Goal: Task Accomplishment & Management: Manage account settings

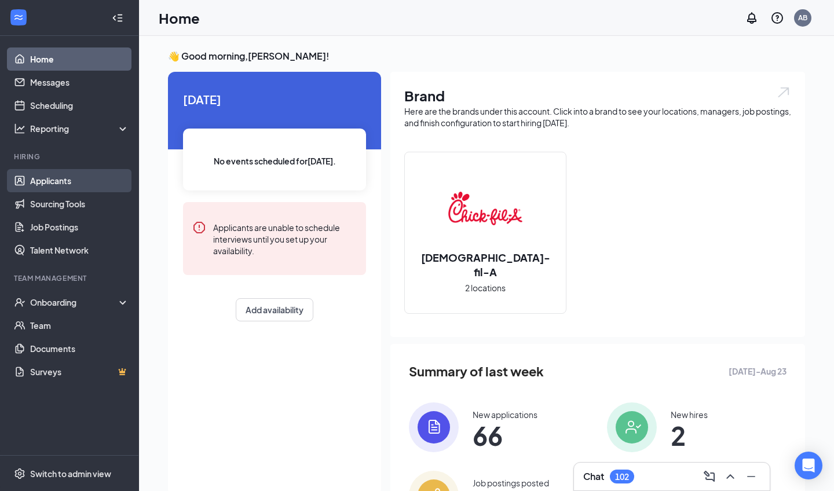
click at [49, 178] on link "Applicants" at bounding box center [79, 180] width 99 height 23
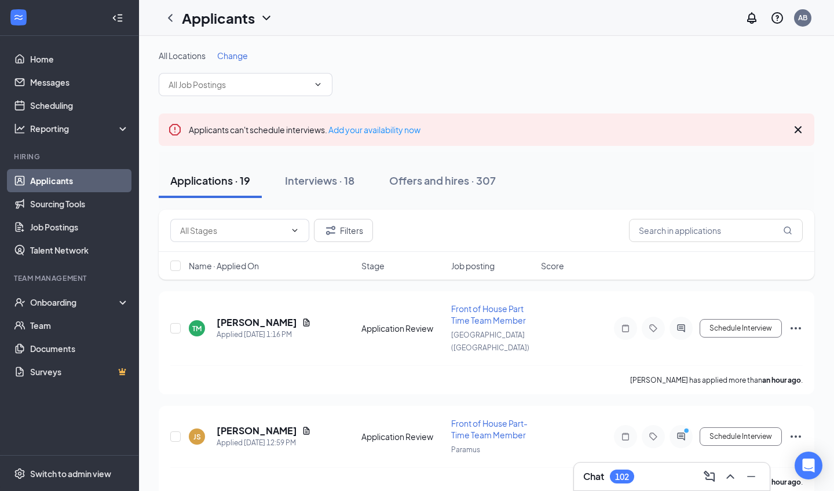
click at [245, 56] on span "Change" at bounding box center [232, 55] width 31 height 10
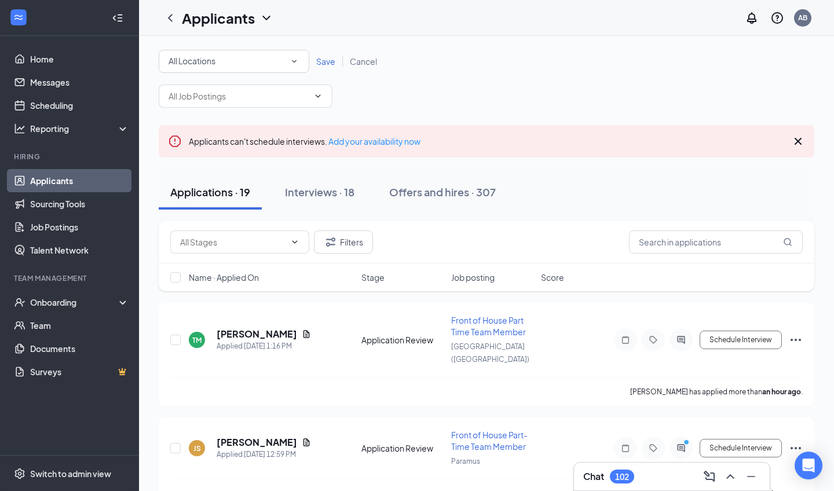
click at [253, 61] on div "All Locations" at bounding box center [234, 61] width 131 height 14
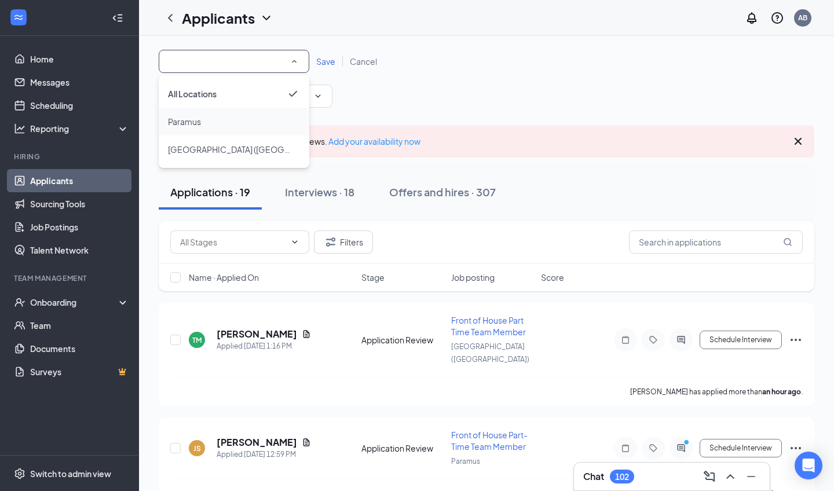
click at [246, 116] on div "Paramus" at bounding box center [234, 122] width 132 height 14
click at [322, 93] on icon "ChevronDown" at bounding box center [318, 96] width 9 height 9
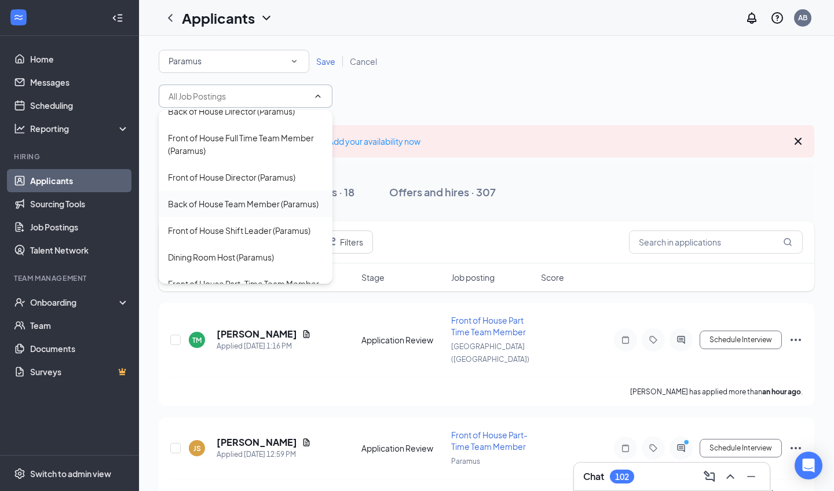
scroll to position [173, 0]
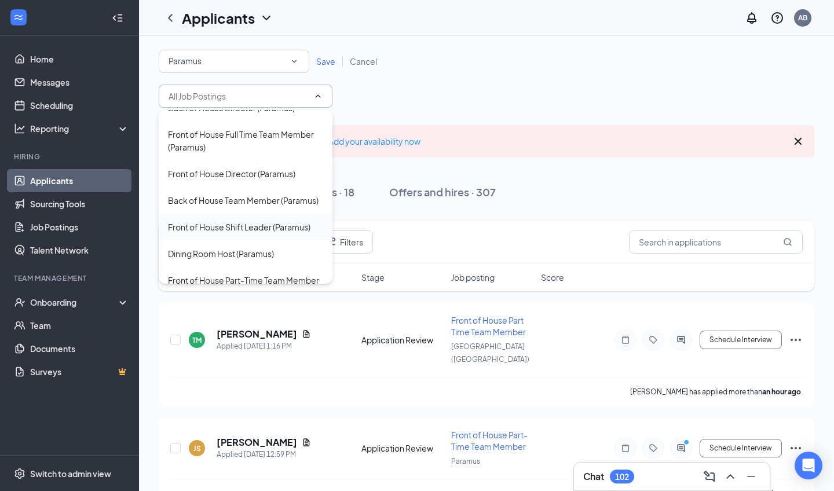
click at [290, 221] on div "Front of House Shift Leader (Paramus)" at bounding box center [239, 227] width 143 height 13
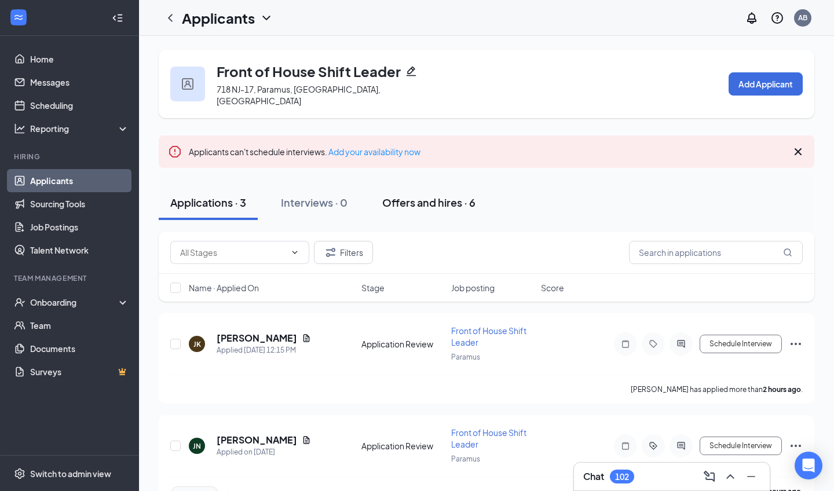
click at [410, 195] on div "Offers and hires · 6" at bounding box center [428, 202] width 93 height 14
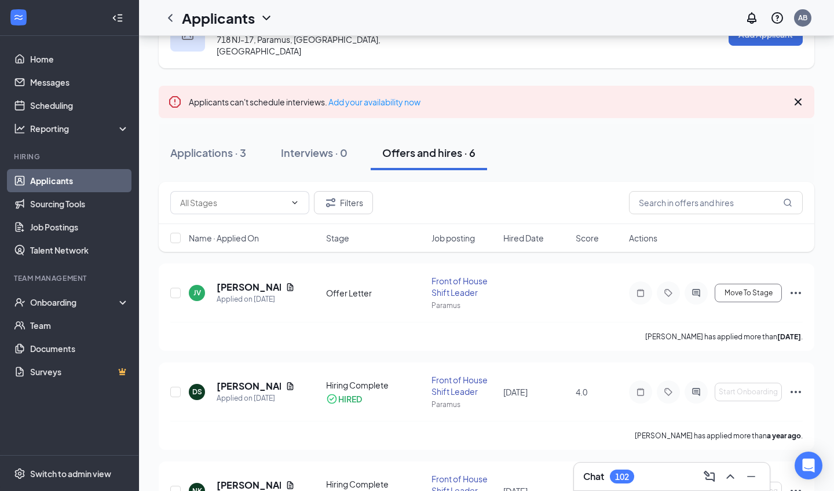
scroll to position [53, 0]
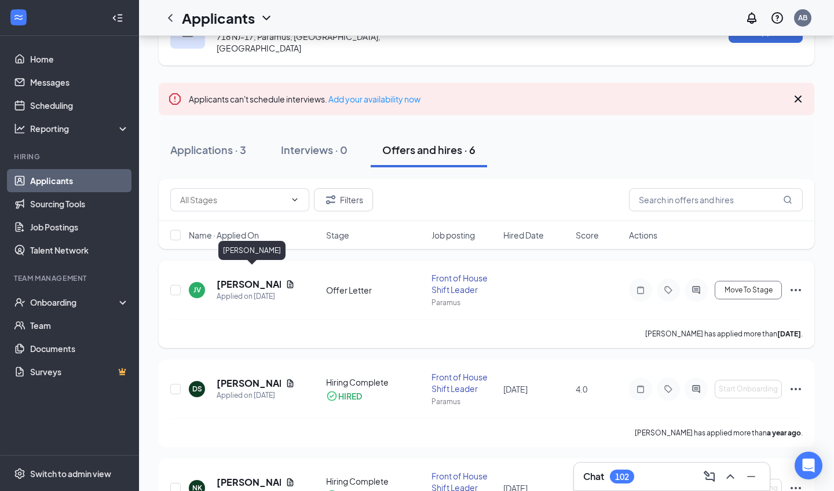
click at [253, 278] on h5 "Jose Velez" at bounding box center [249, 284] width 64 height 13
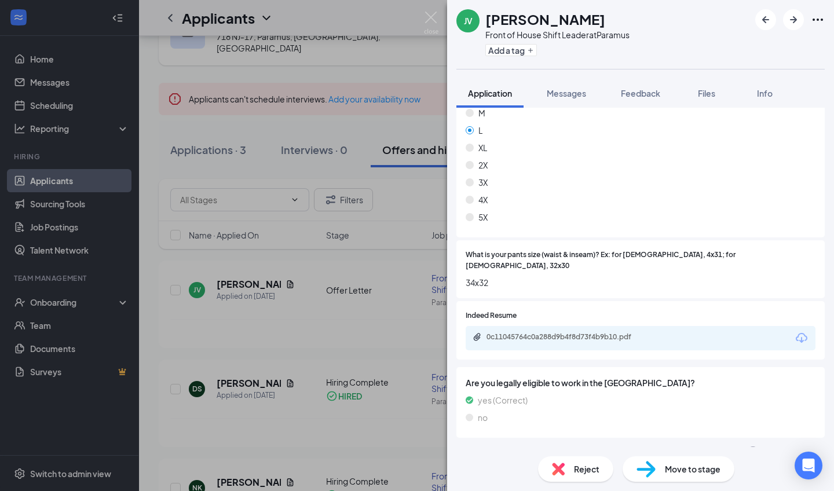
scroll to position [697, 0]
click at [679, 467] on span "Move to stage" at bounding box center [693, 469] width 56 height 13
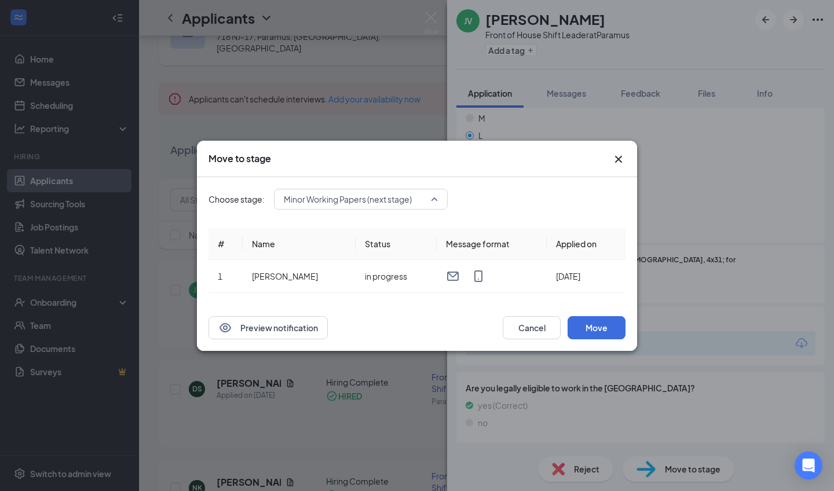
click at [381, 202] on span "Minor Working Papers (next stage)" at bounding box center [348, 199] width 128 height 17
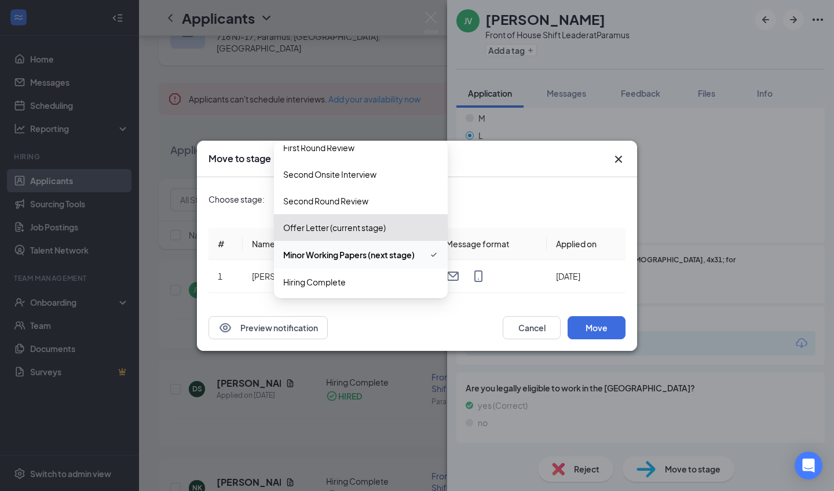
scroll to position [93, 0]
click at [344, 281] on span "Hiring Complete" at bounding box center [314, 280] width 63 height 13
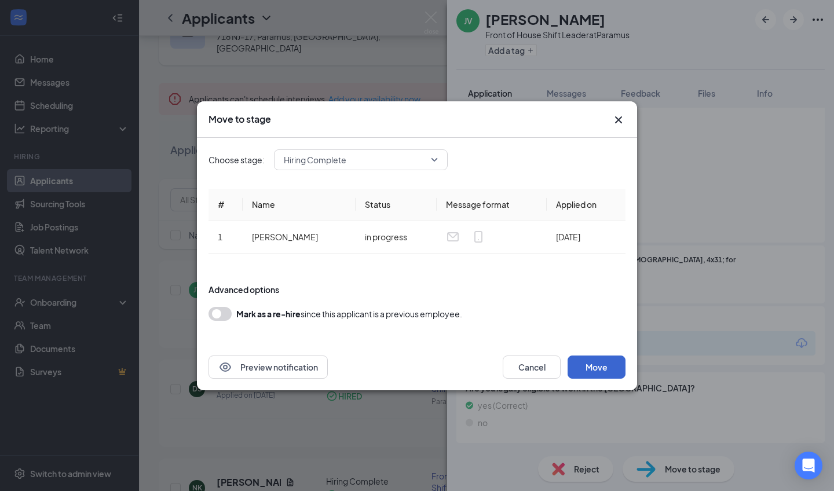
click at [593, 369] on button "Move" at bounding box center [597, 367] width 58 height 23
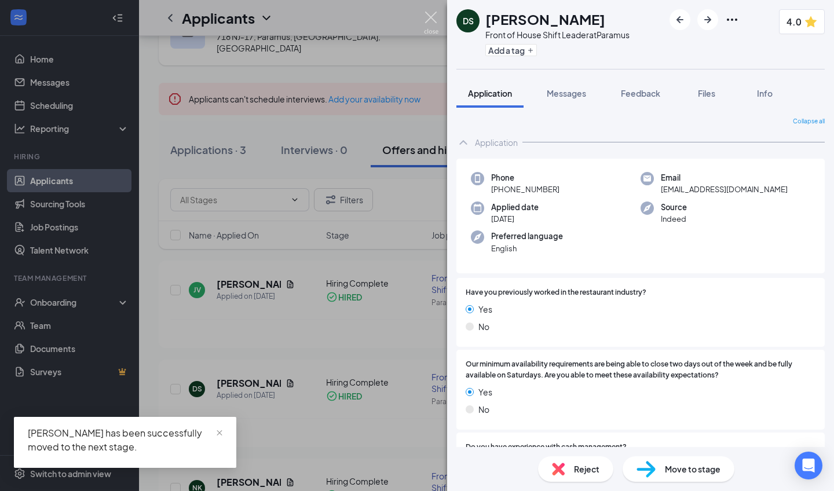
click at [431, 14] on img at bounding box center [431, 23] width 14 height 23
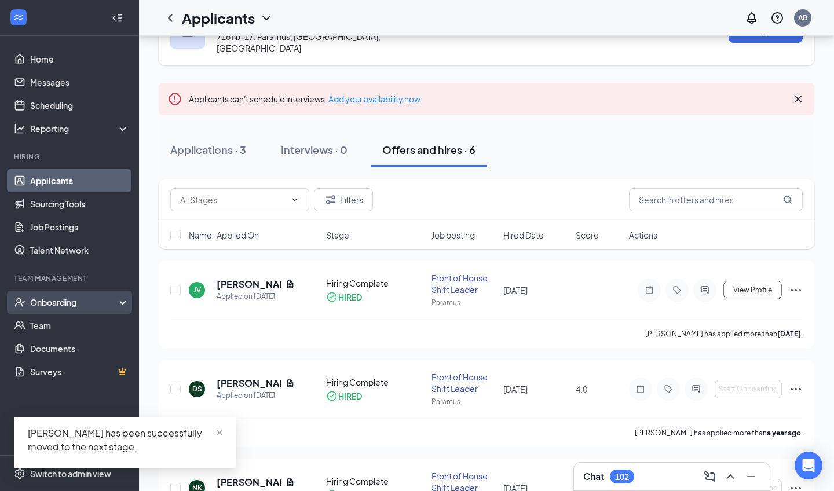
click at [54, 306] on div "Onboarding" at bounding box center [74, 303] width 89 height 12
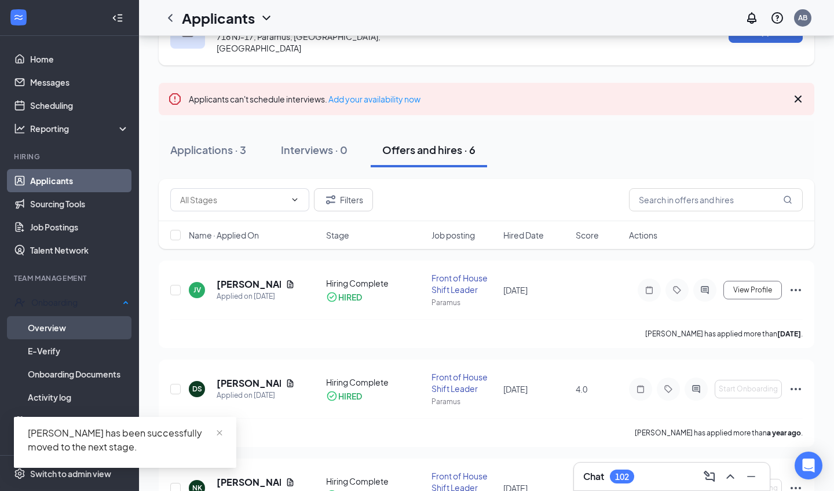
click at [65, 323] on link "Overview" at bounding box center [78, 327] width 101 height 23
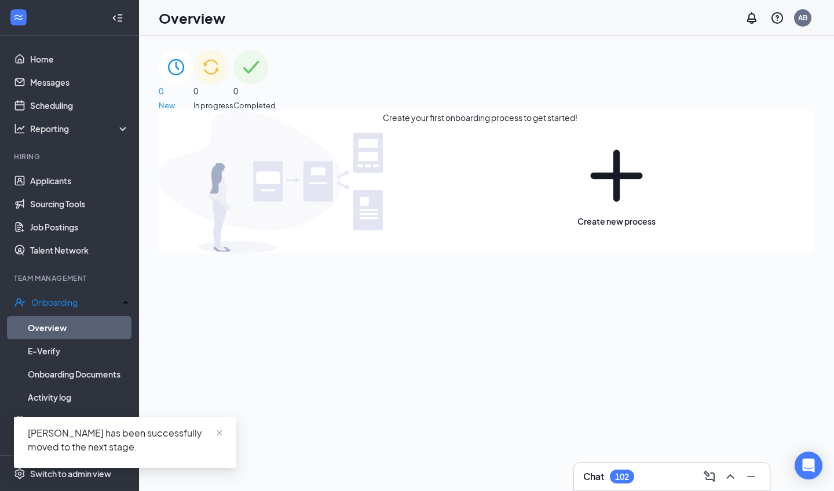
click at [234, 64] on div "0 In progress" at bounding box center [214, 80] width 40 height 61
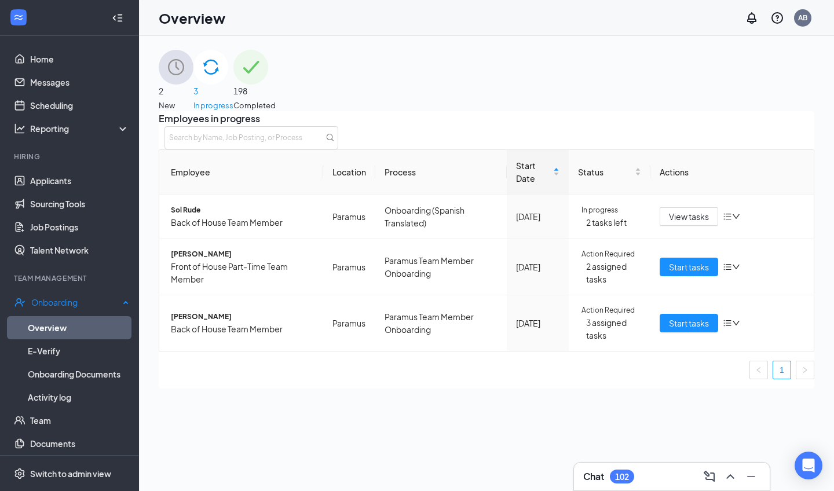
click at [52, 329] on link "Overview" at bounding box center [78, 327] width 101 height 23
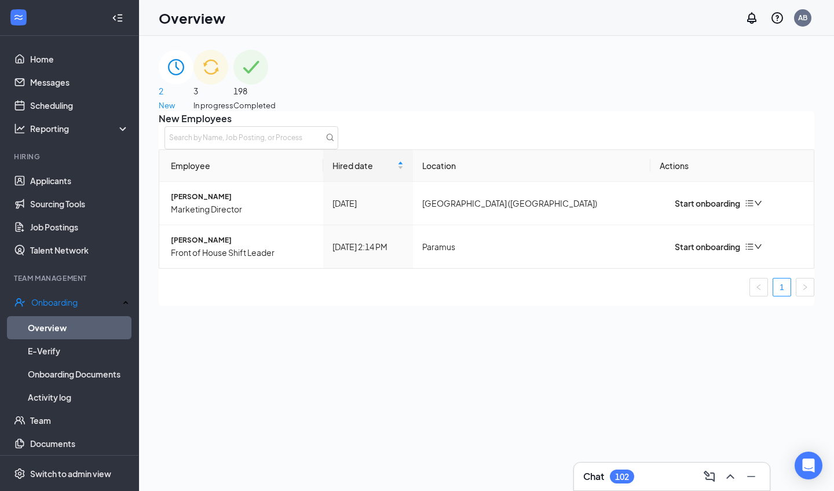
click at [234, 89] on div "3 In progress" at bounding box center [214, 80] width 40 height 61
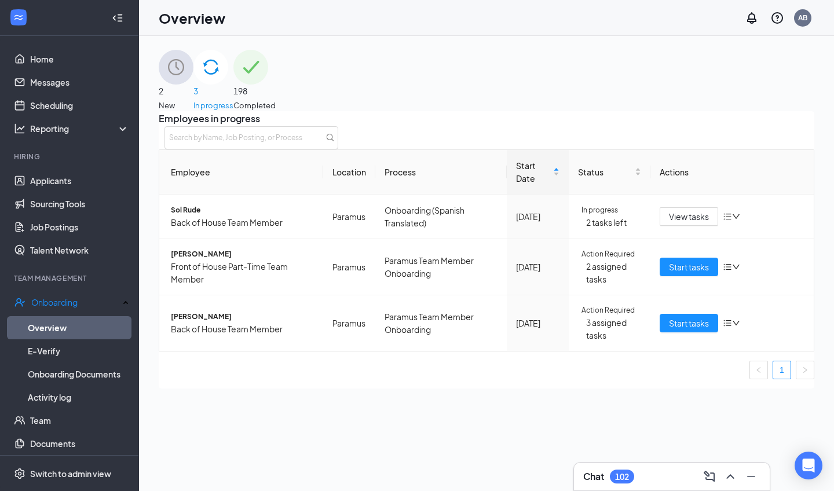
click at [194, 98] on div "2 New" at bounding box center [176, 80] width 35 height 61
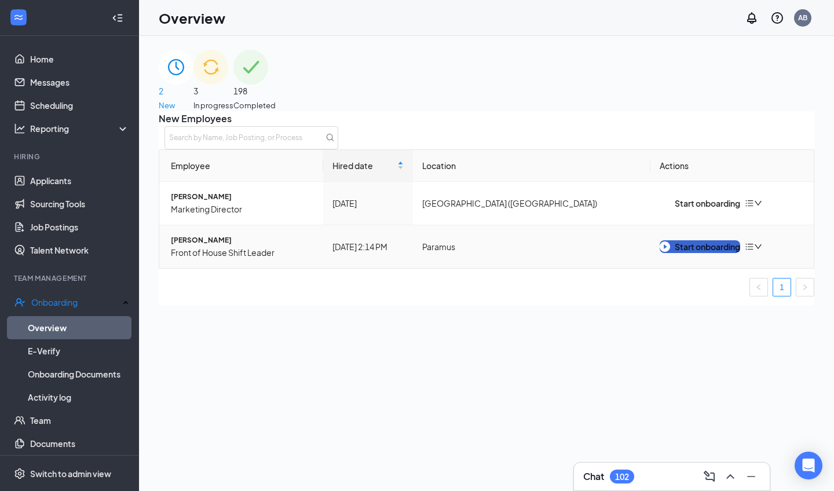
click at [729, 253] on div "Start onboarding" at bounding box center [700, 246] width 81 height 13
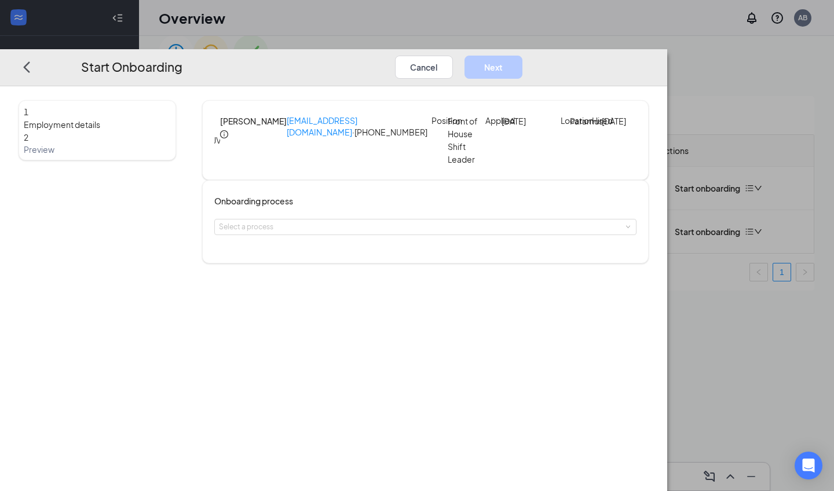
scroll to position [17, 0]
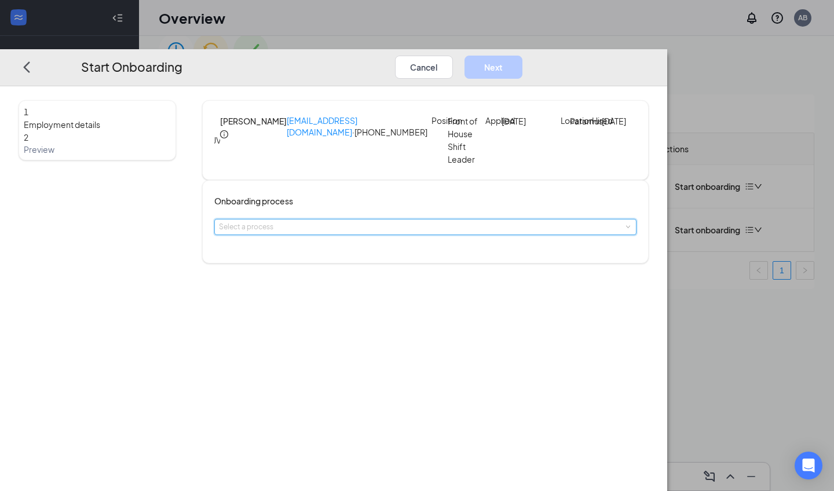
click at [435, 235] on div "Select a process" at bounding box center [425, 227] width 413 height 15
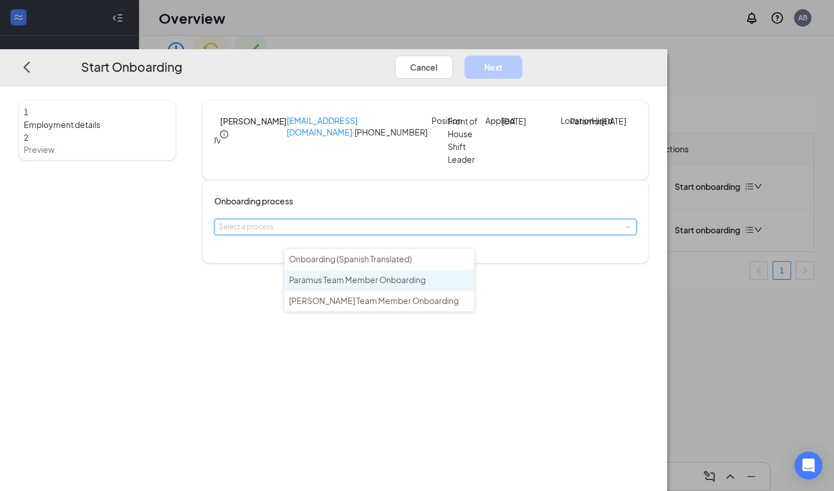
click at [434, 279] on li "Paramus Team Member Onboarding" at bounding box center [380, 280] width 190 height 21
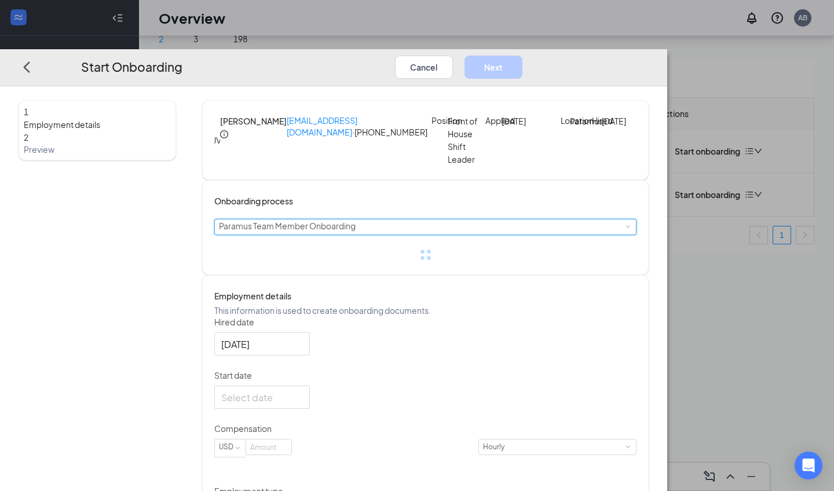
scroll to position [52, 0]
click at [303, 404] on div at bounding box center [262, 397] width 82 height 14
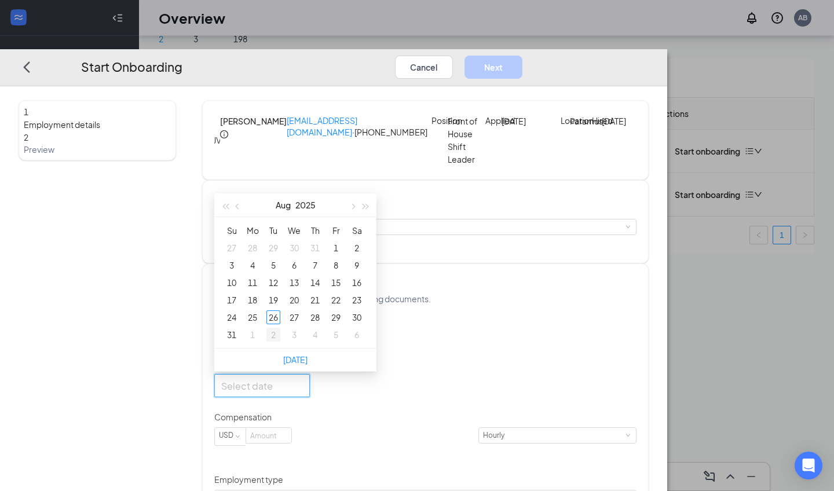
type input "Sep 3, 2025"
type input "Sep 2, 2025"
type input "Aug 26, 2025"
click at [280, 325] on div "26" at bounding box center [274, 318] width 14 height 14
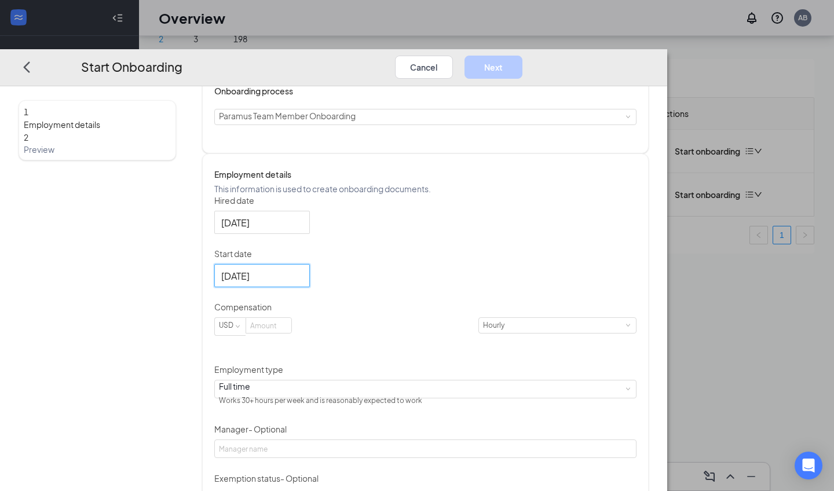
scroll to position [122, 0]
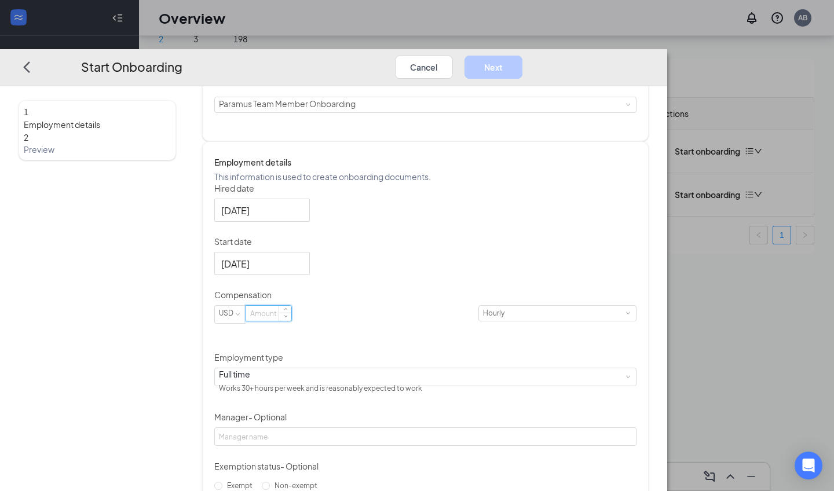
click at [291, 321] on input at bounding box center [268, 313] width 45 height 15
type input "20"
click at [527, 353] on div "Hired date Aug 26, 2025 Start date Aug 26, 2025 Aug 2025 Su Mo Tu We Th Fr Sa 2…" at bounding box center [425, 364] width 422 height 362
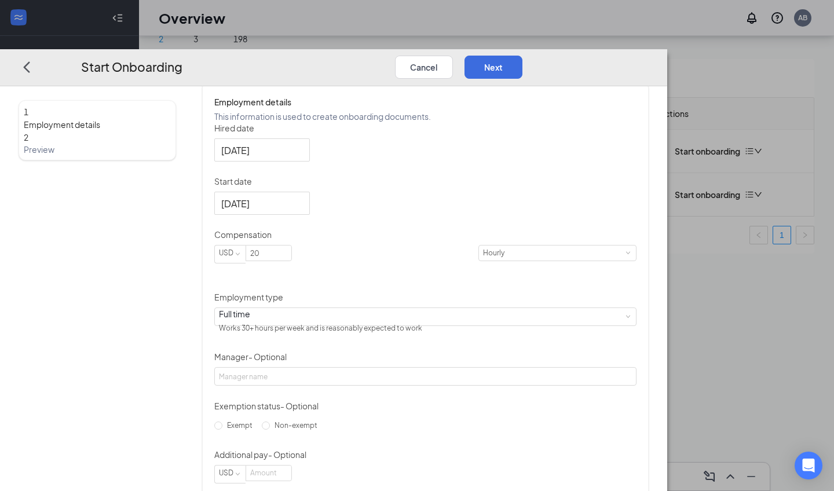
scroll to position [185, 0]
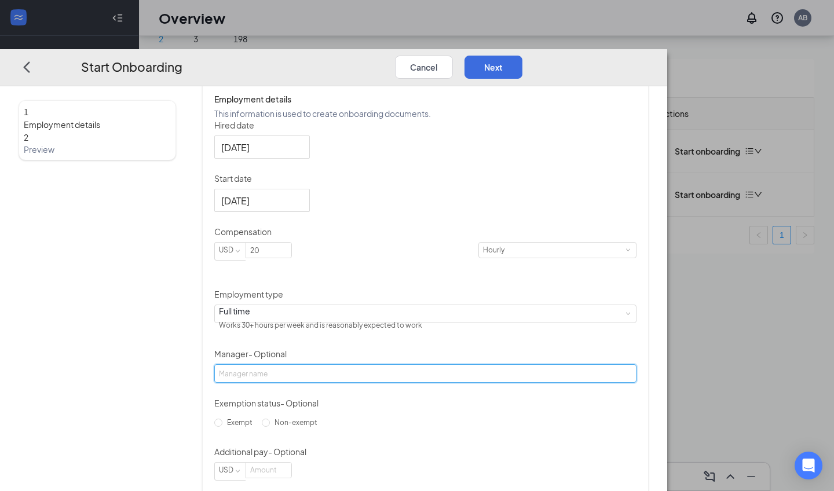
click at [406, 383] on input "Manager - Optional" at bounding box center [425, 374] width 422 height 19
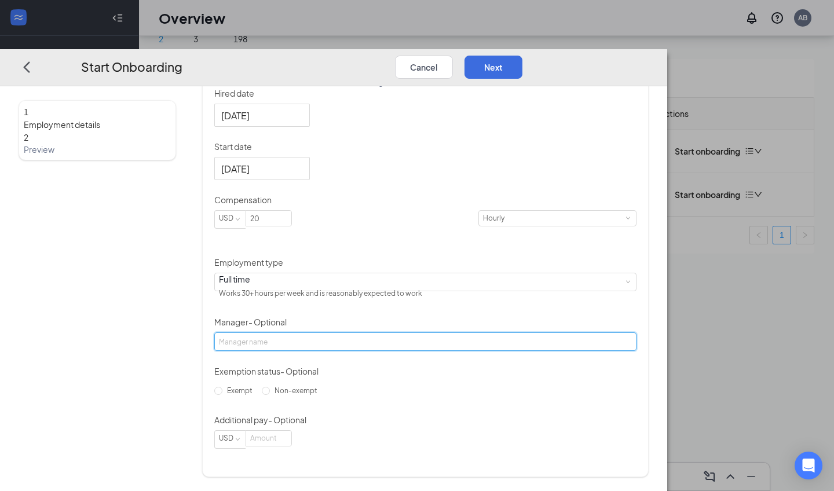
scroll to position [242, 0]
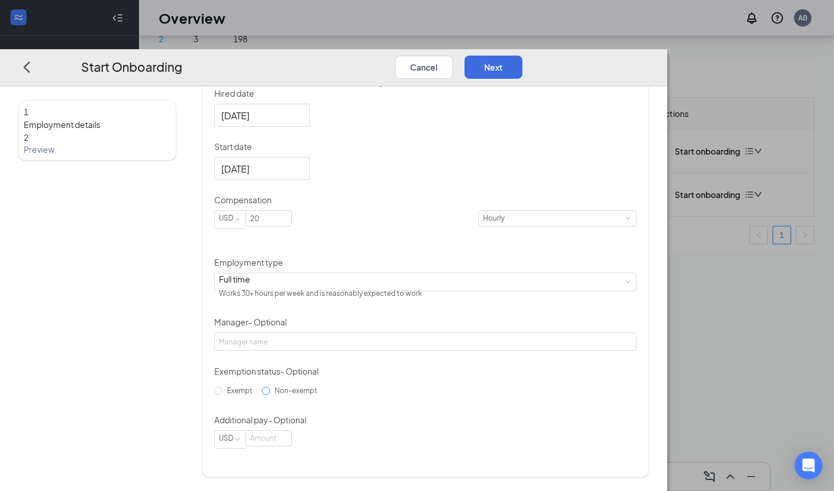
click at [270, 395] on input "Non-exempt" at bounding box center [266, 391] width 8 height 8
radio input "true"
click at [523, 55] on button "Next" at bounding box center [494, 66] width 58 height 23
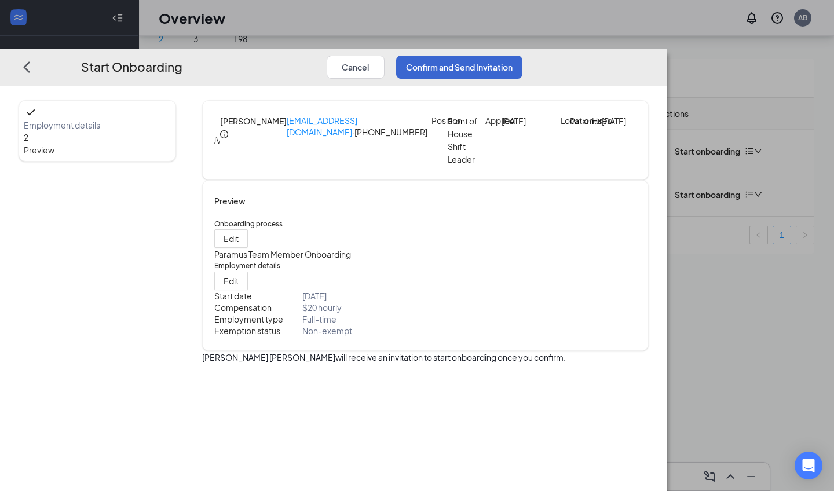
click at [523, 55] on button "Confirm and Send Invitation" at bounding box center [459, 66] width 126 height 23
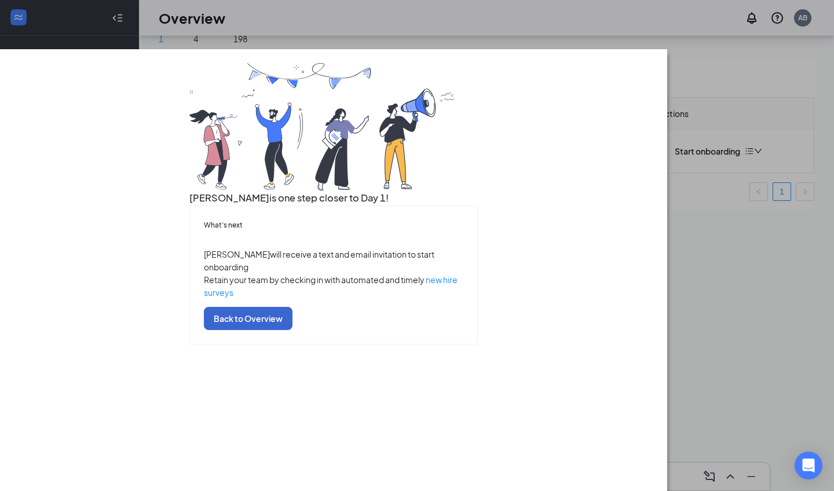
click at [293, 330] on button "Back to Overview" at bounding box center [248, 318] width 89 height 23
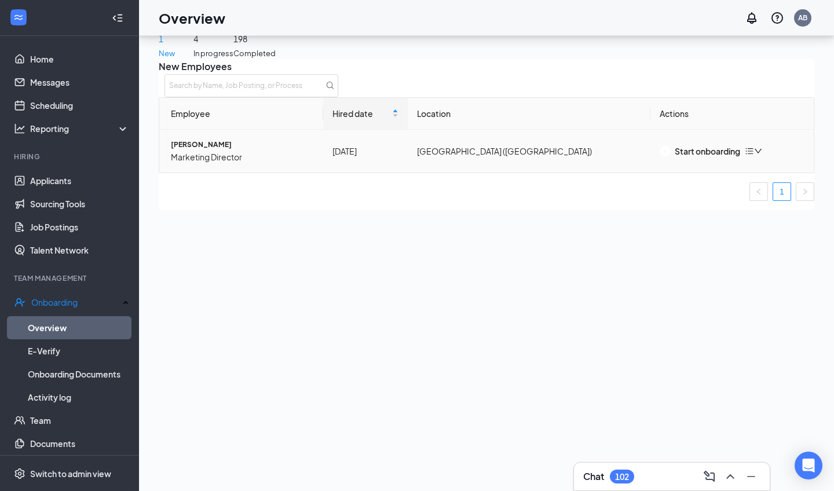
click at [698, 173] on td "Start onboarding" at bounding box center [733, 151] width 164 height 43
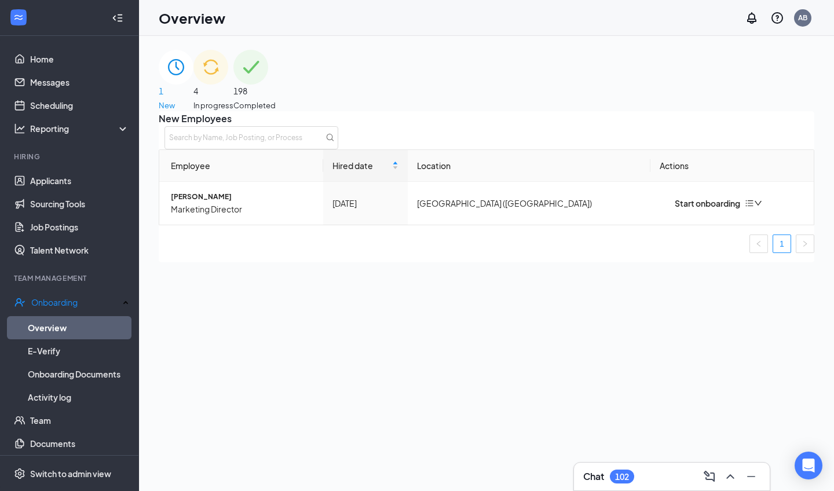
scroll to position [0, 0]
click at [234, 68] on div "4 In progress" at bounding box center [214, 80] width 40 height 61
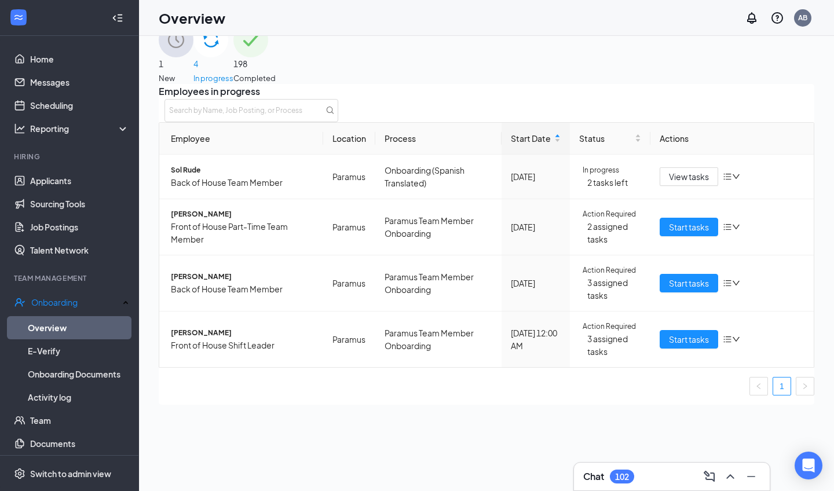
scroll to position [28, 0]
click at [688, 345] on span "Start tasks" at bounding box center [689, 338] width 40 height 13
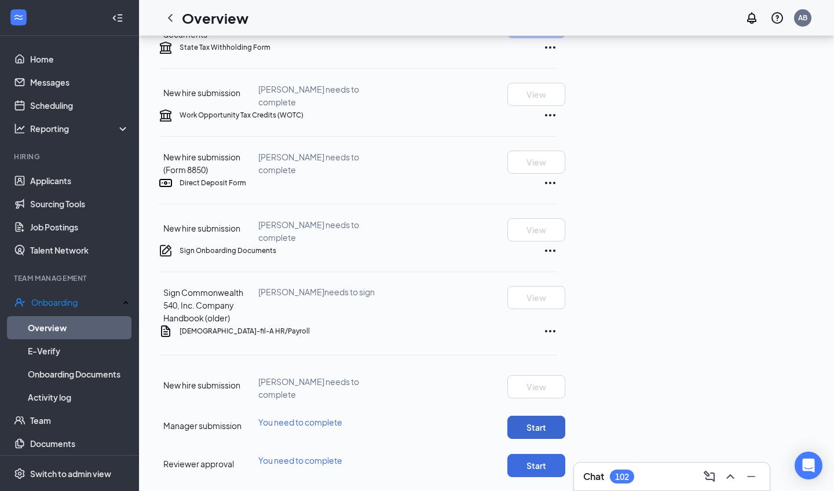
scroll to position [545, 0]
click at [566, 416] on button "Start" at bounding box center [537, 427] width 58 height 23
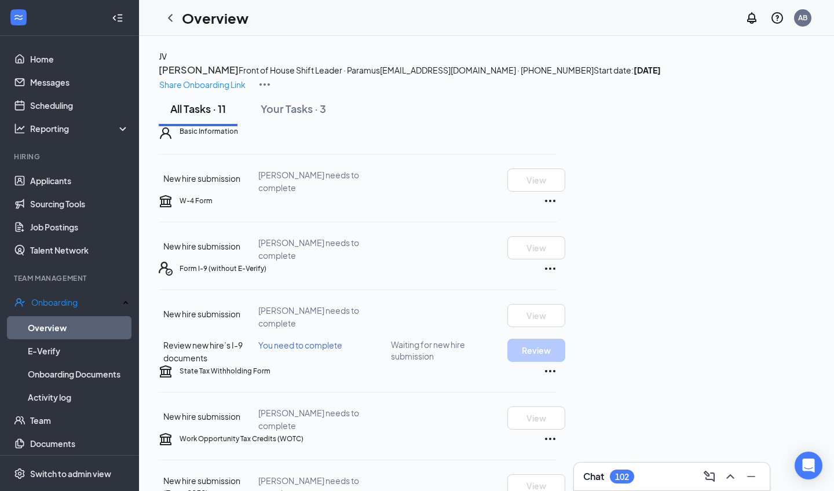
scroll to position [0, 0]
click at [44, 326] on link "Overview" at bounding box center [78, 327] width 101 height 23
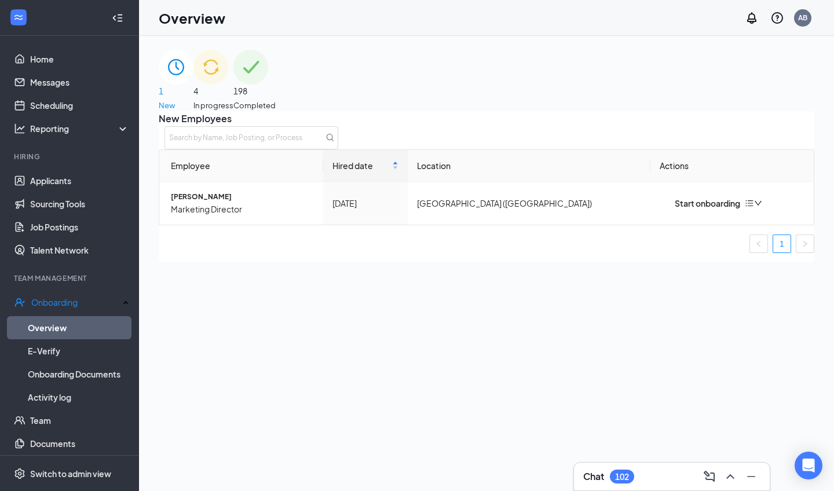
click at [234, 88] on span "4" at bounding box center [214, 91] width 40 height 13
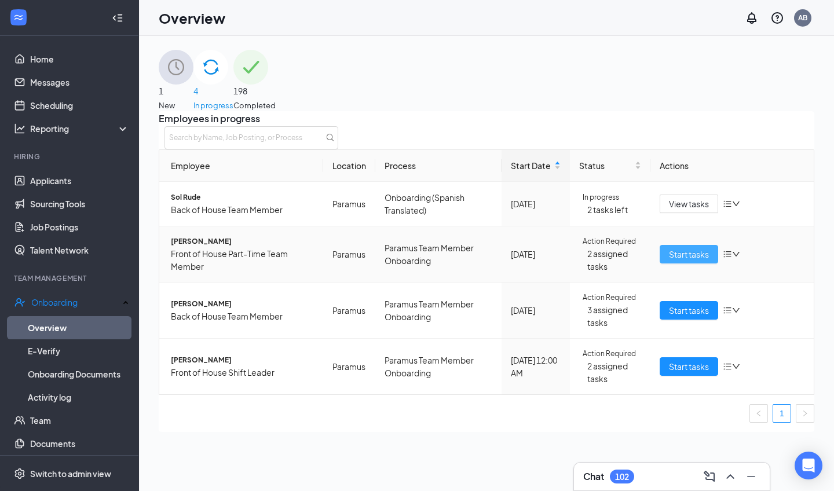
click at [696, 261] on span "Start tasks" at bounding box center [689, 254] width 40 height 13
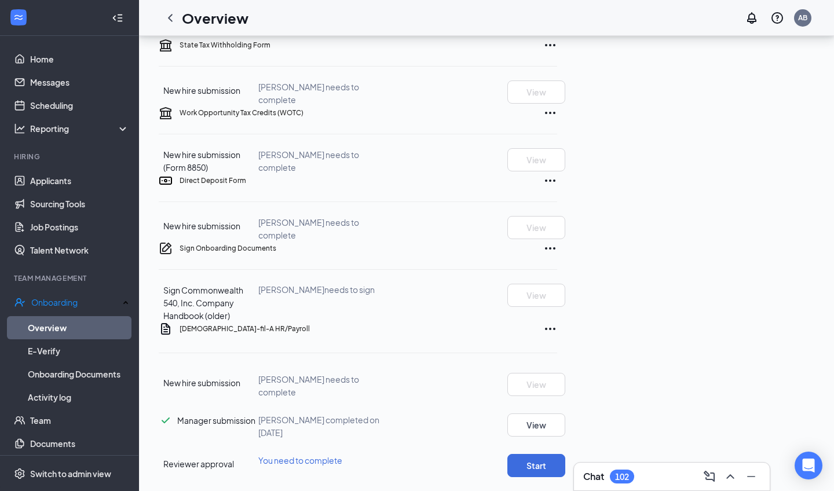
scroll to position [549, 0]
click at [56, 326] on link "Overview" at bounding box center [78, 327] width 101 height 23
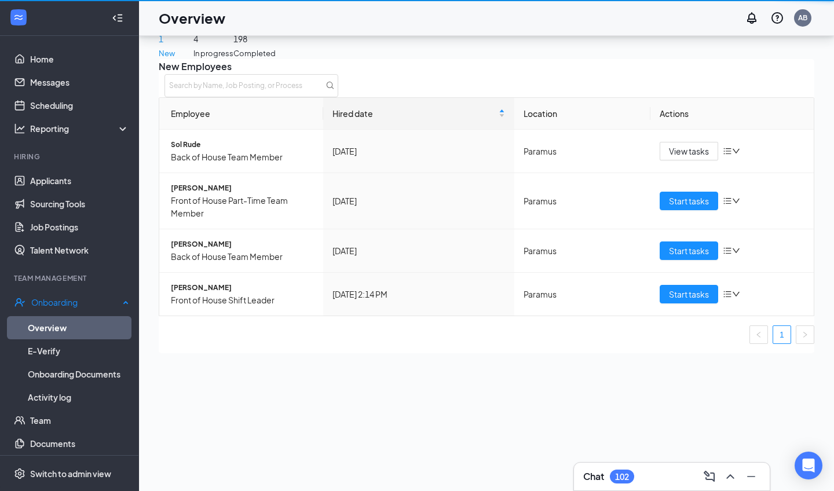
scroll to position [52, 0]
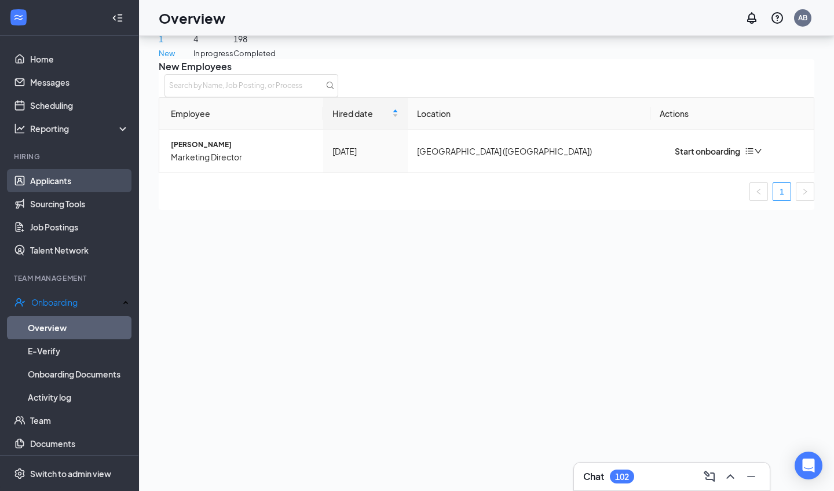
click at [58, 184] on link "Applicants" at bounding box center [79, 180] width 99 height 23
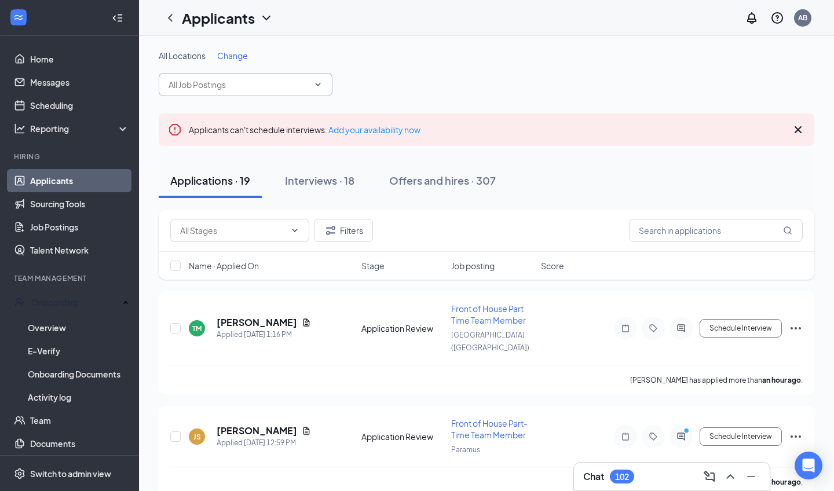
click at [276, 83] on input "text" at bounding box center [239, 84] width 140 height 13
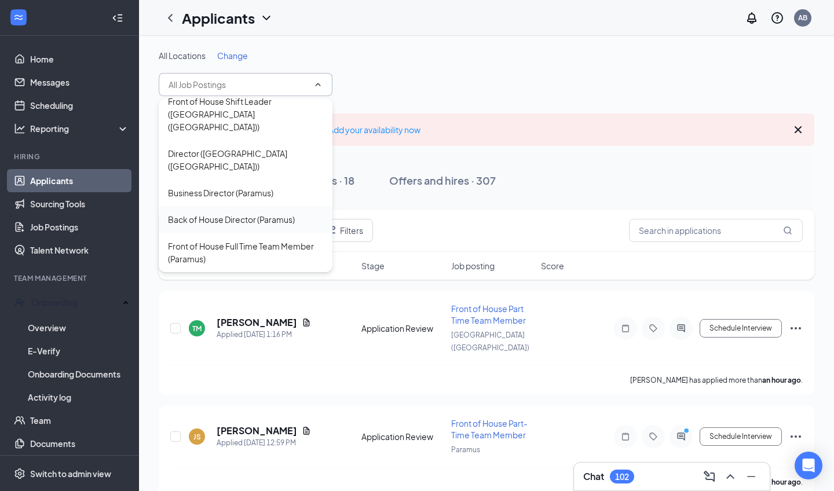
scroll to position [57, 0]
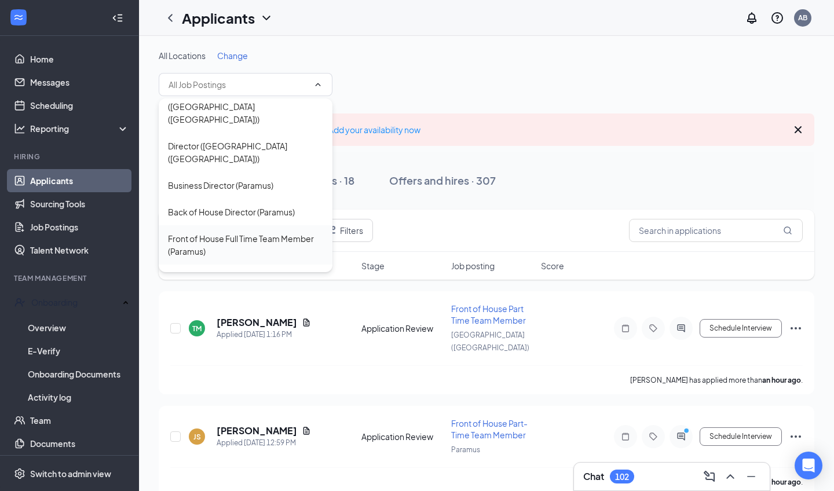
click at [247, 232] on div "Front of House Full Time Team Member (Paramus)" at bounding box center [245, 244] width 155 height 25
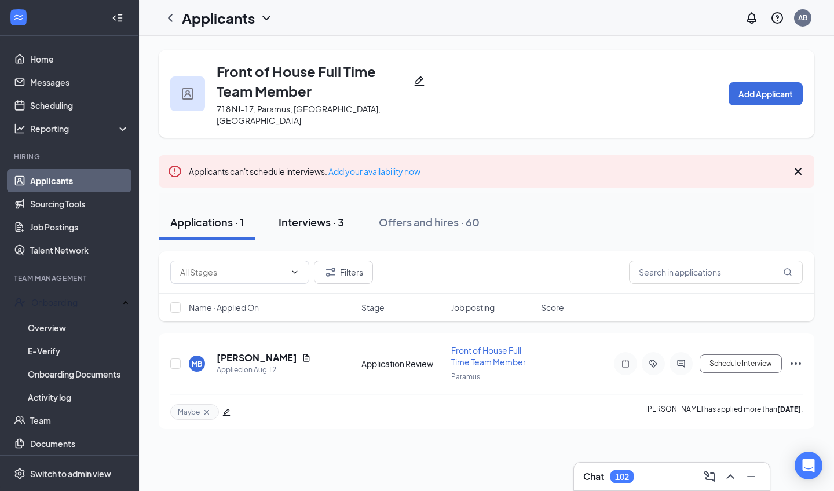
click at [320, 216] on div "Interviews · 3" at bounding box center [311, 222] width 65 height 14
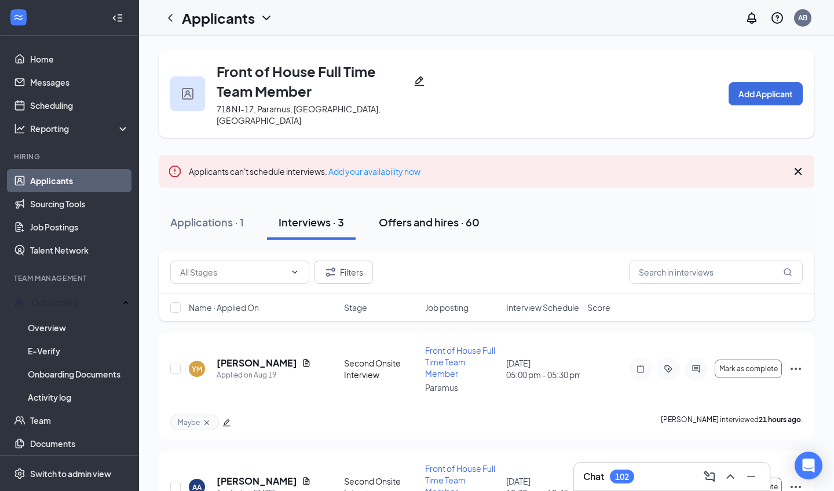
click at [414, 215] on div "Offers and hires · 60" at bounding box center [429, 222] width 101 height 14
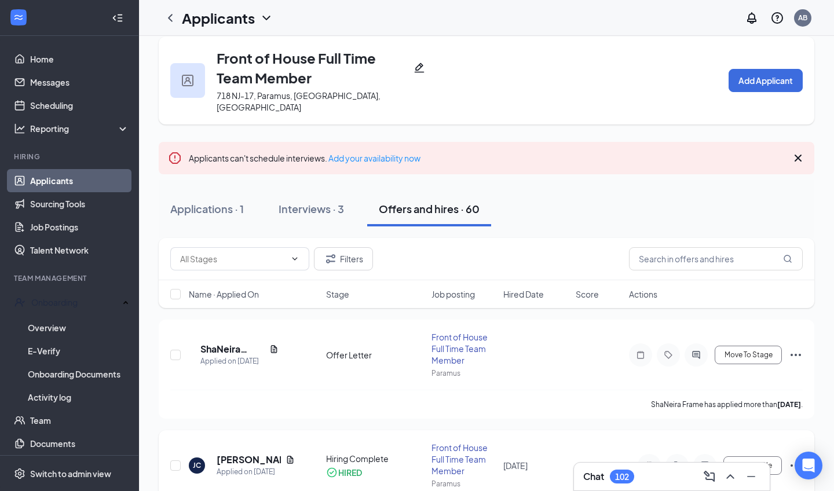
scroll to position [14, 0]
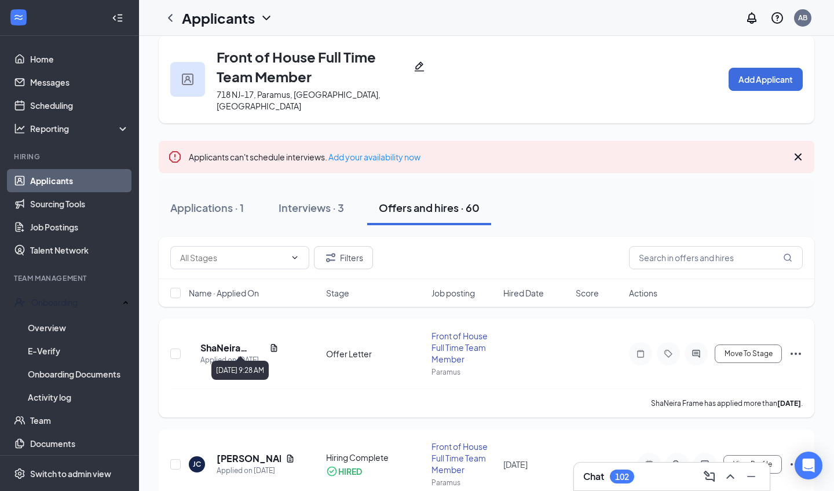
click at [240, 355] on div "Applied on [DATE]" at bounding box center [240, 361] width 78 height 12
click at [239, 342] on h5 "ShaNeira Frame" at bounding box center [233, 348] width 64 height 13
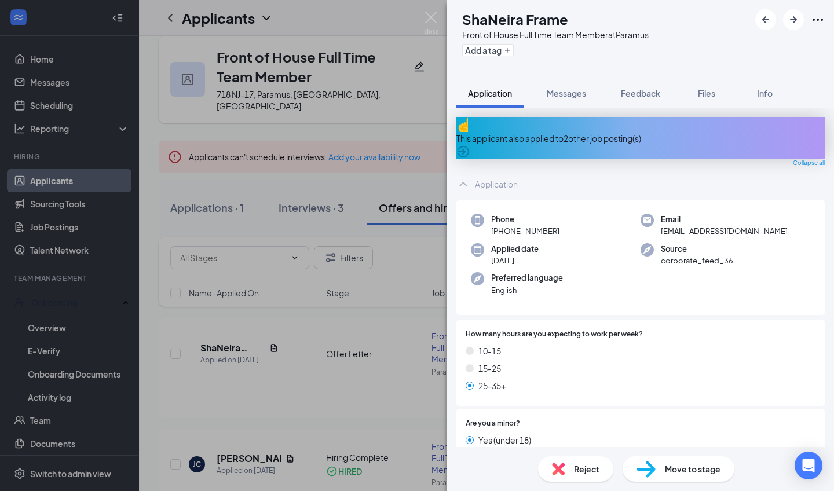
click at [695, 471] on span "Move to stage" at bounding box center [693, 469] width 56 height 13
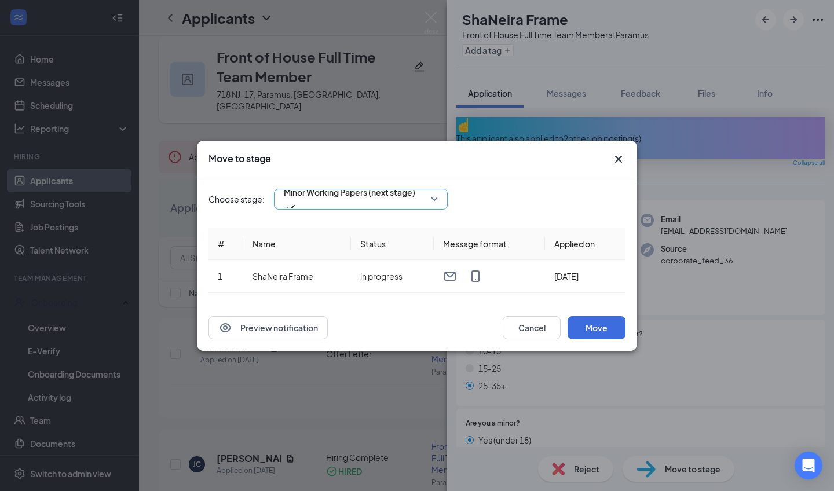
click at [395, 196] on div "Minor Working Papers (next stage)" at bounding box center [361, 199] width 174 height 21
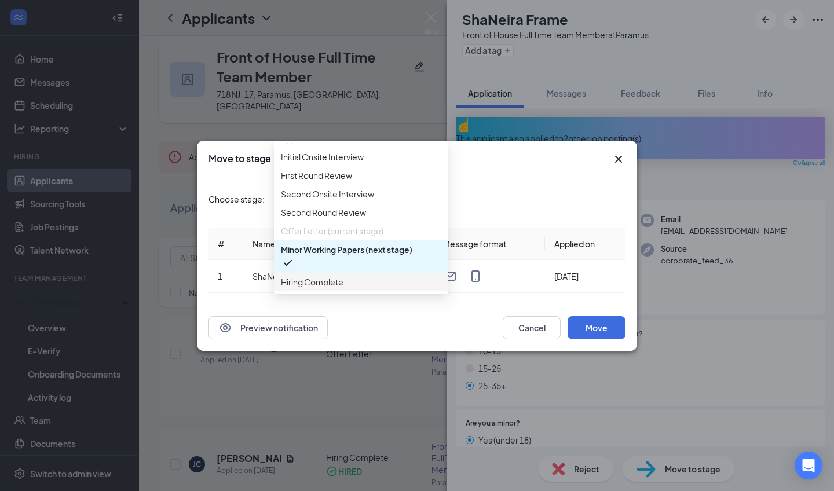
click at [375, 276] on span "Hiring Complete" at bounding box center [361, 282] width 160 height 13
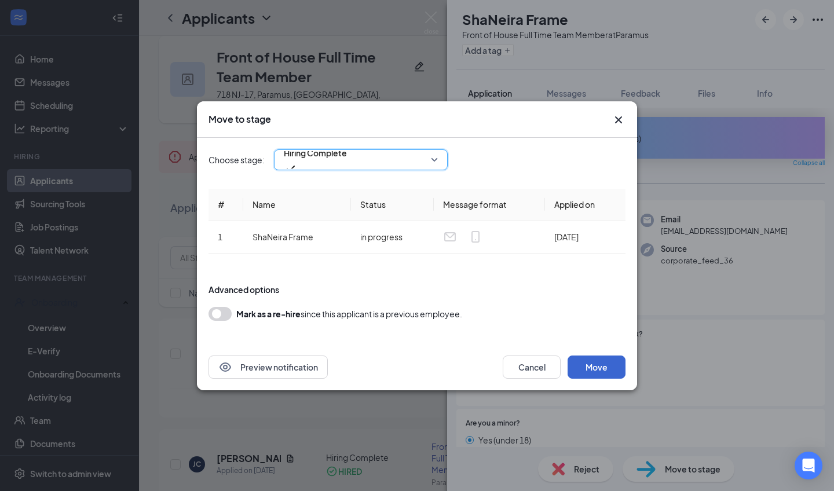
click at [606, 362] on button "Move" at bounding box center [597, 367] width 58 height 23
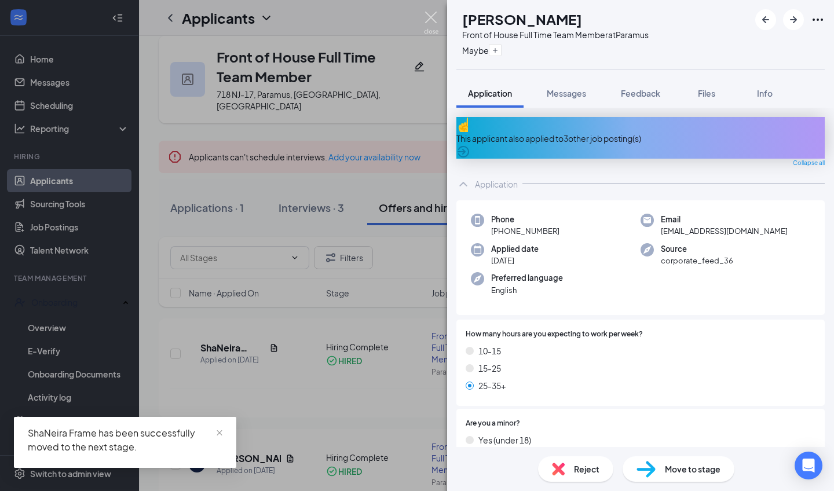
click at [428, 18] on img at bounding box center [431, 23] width 14 height 23
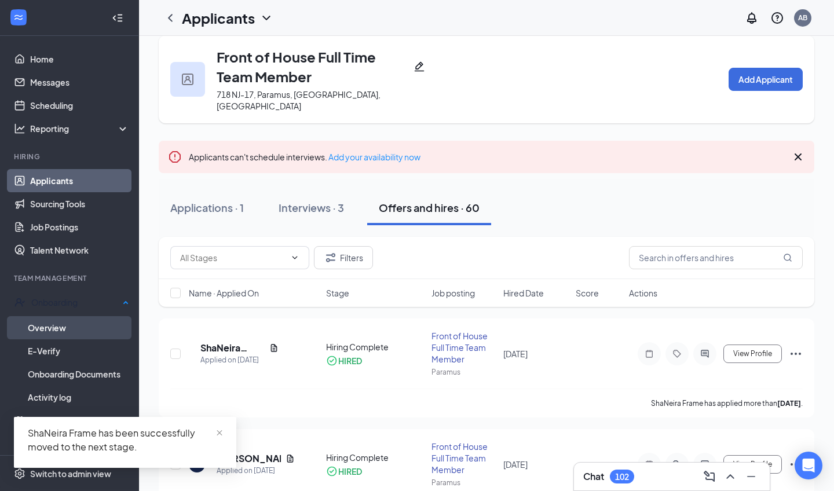
click at [60, 325] on link "Overview" at bounding box center [78, 327] width 101 height 23
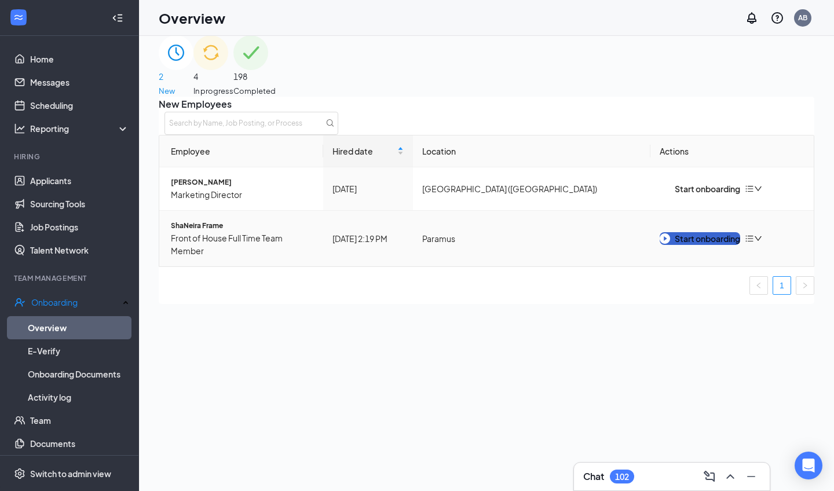
click at [688, 240] on div "Start onboarding" at bounding box center [700, 238] width 81 height 13
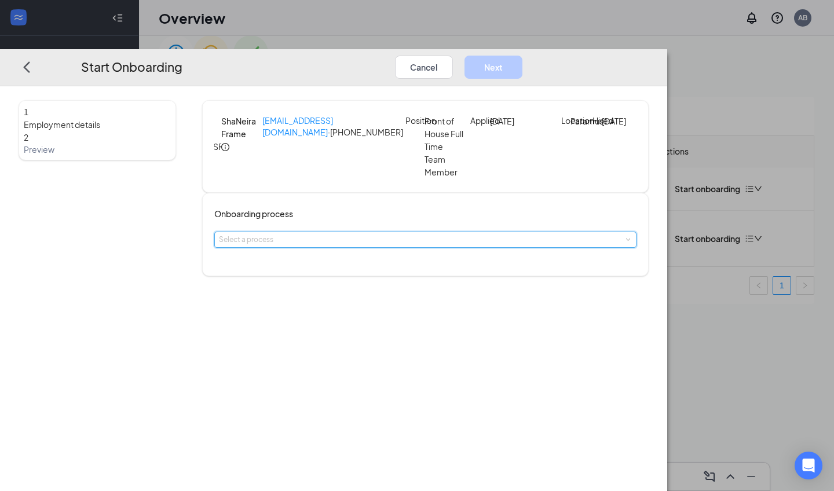
click at [440, 247] on div "Select a process" at bounding box center [425, 239] width 413 height 15
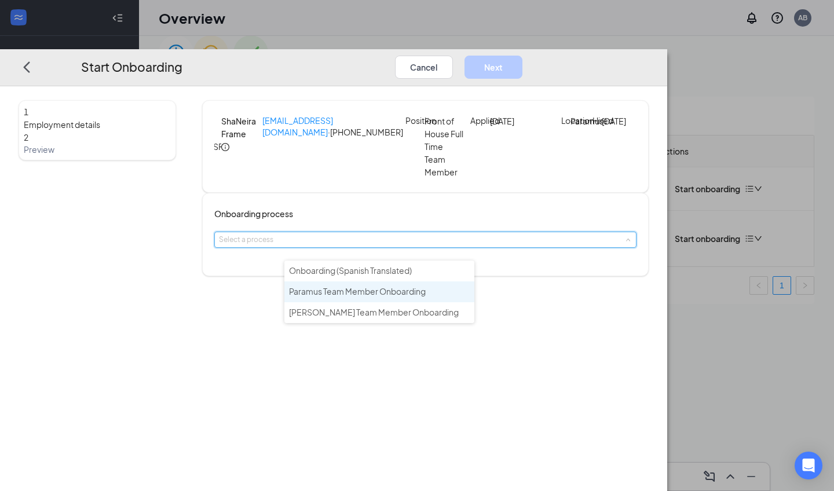
click at [420, 289] on span "Paramus Team Member Onboarding" at bounding box center [357, 291] width 137 height 10
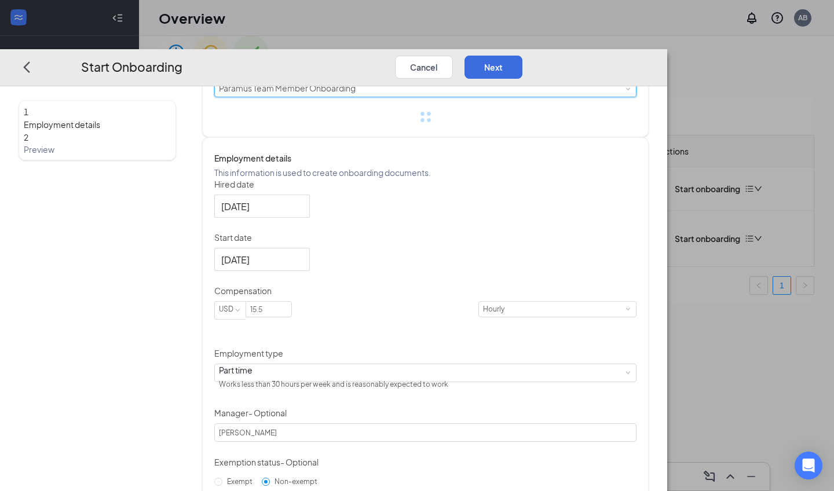
scroll to position [157, 0]
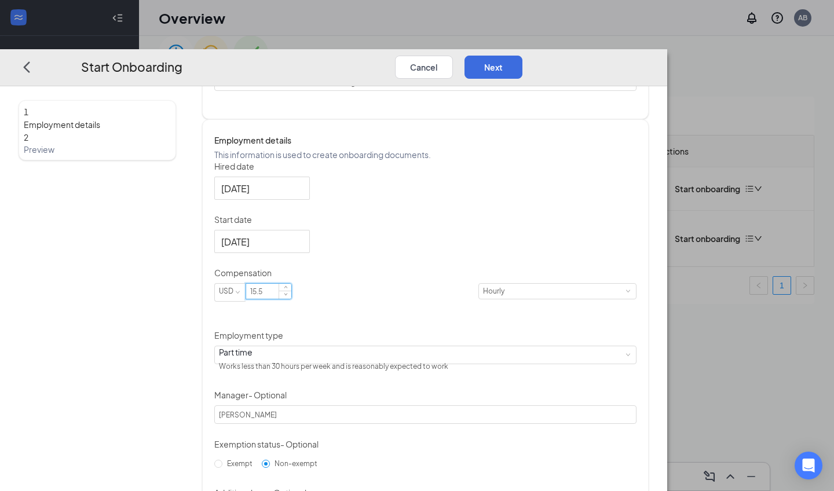
click at [291, 299] on input "15.5" at bounding box center [268, 291] width 45 height 15
type input "17"
click at [576, 328] on div "Hired date Aug 25, 2025 Start date Aug 25, 2025 Compensation USD 17 Hourly Empl…" at bounding box center [425, 342] width 422 height 362
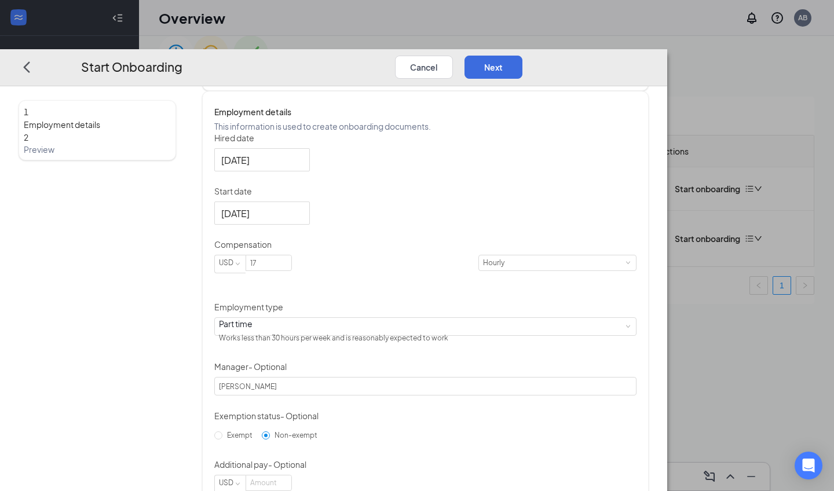
scroll to position [186, 0]
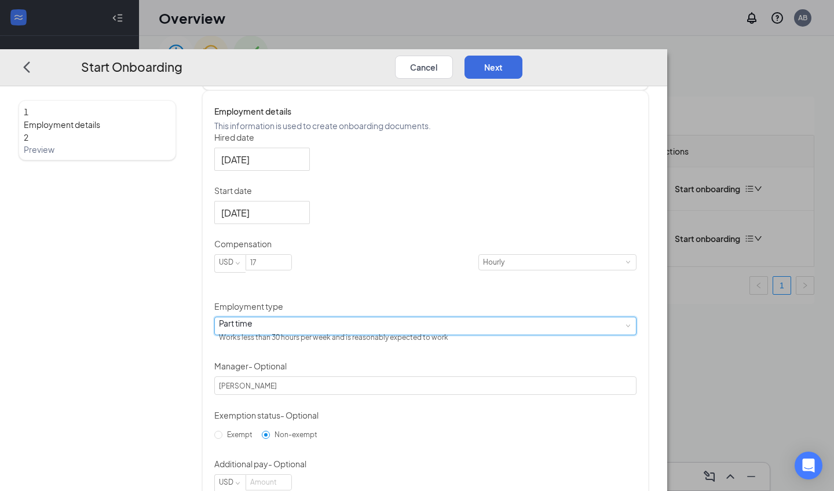
click at [432, 335] on div "Part time Works less than 30 hours per week and is reasonably expected to work" at bounding box center [425, 326] width 413 height 17
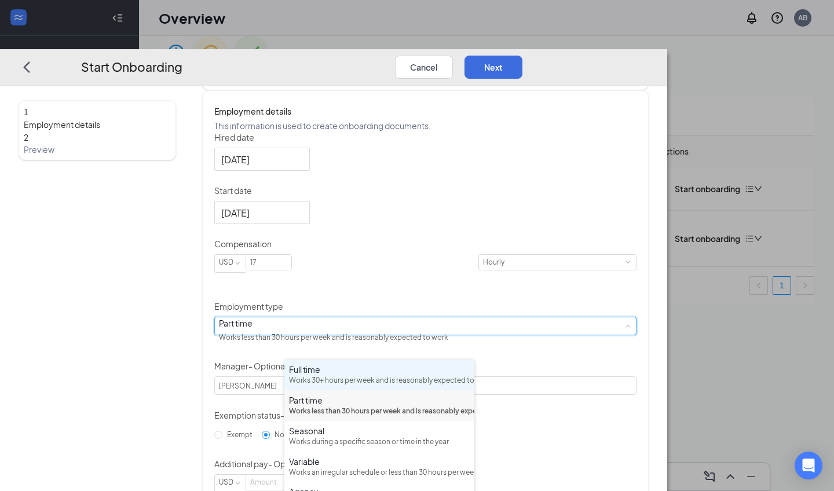
click at [416, 370] on div "Full time" at bounding box center [379, 370] width 181 height 12
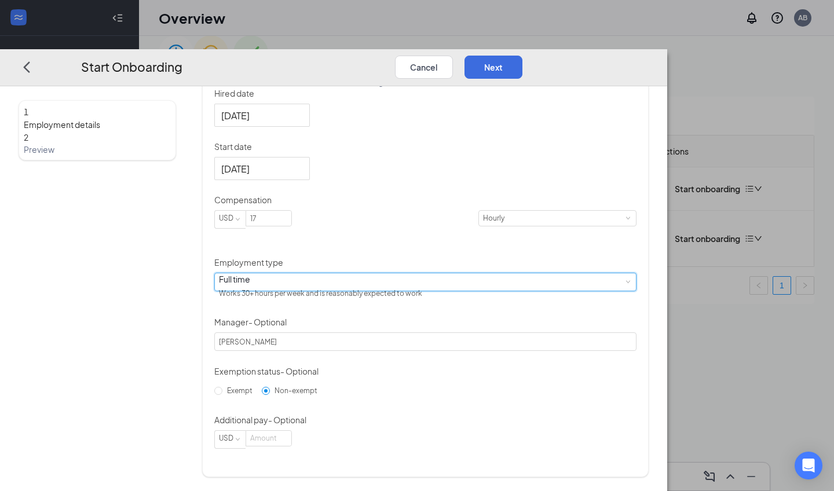
scroll to position [253, 0]
click at [523, 55] on button "Next" at bounding box center [494, 66] width 58 height 23
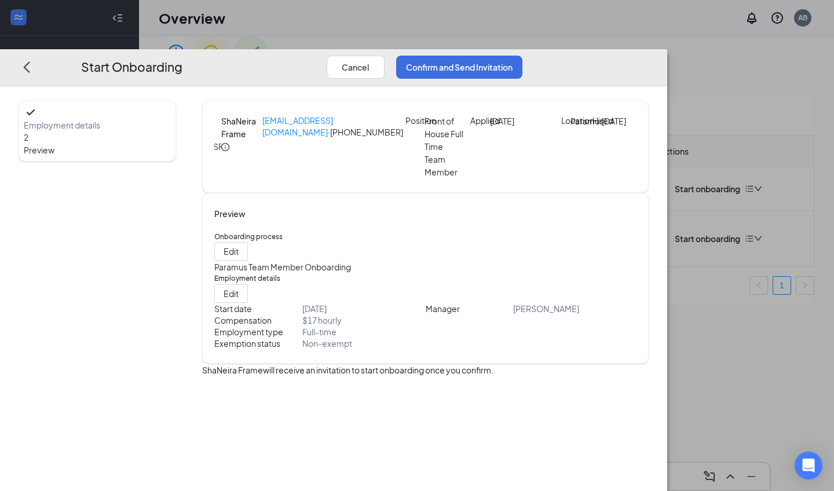
scroll to position [0, 0]
click at [523, 55] on button "Confirm and Send Invitation" at bounding box center [459, 66] width 126 height 23
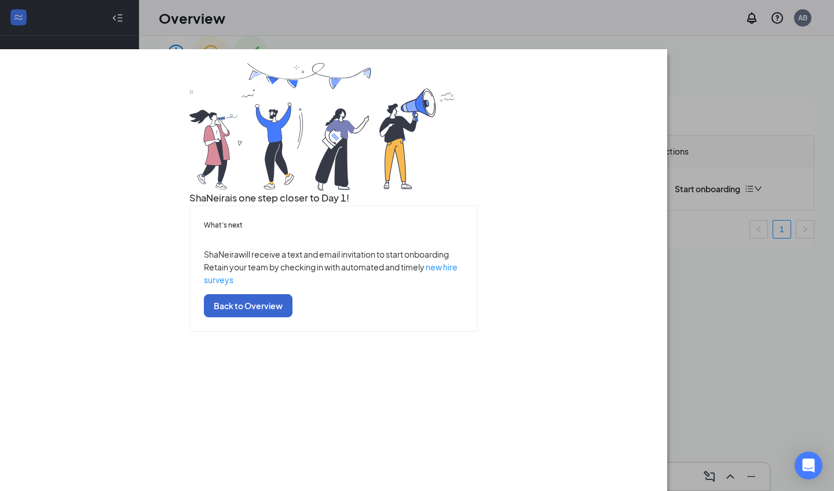
click at [293, 318] on button "Back to Overview" at bounding box center [248, 305] width 89 height 23
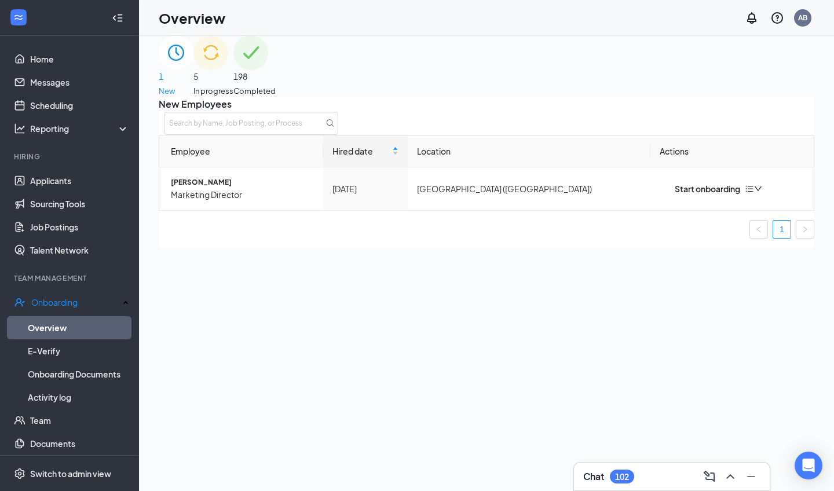
click at [234, 70] on div "5 In progress" at bounding box center [214, 65] width 40 height 61
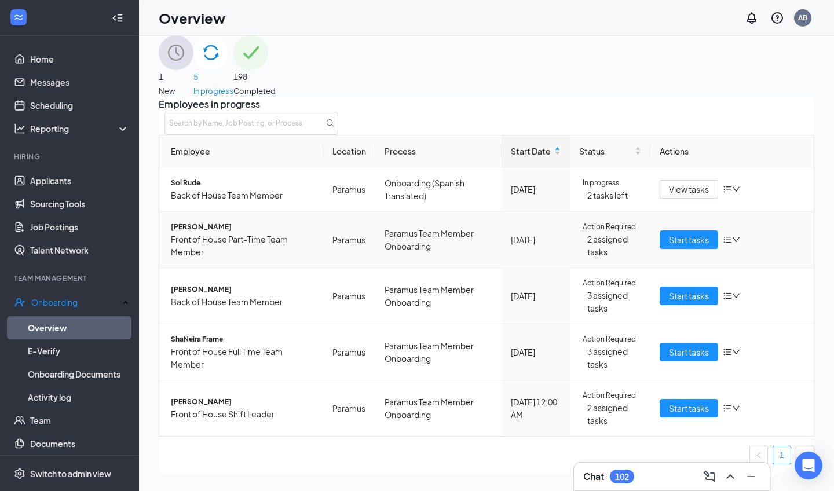
scroll to position [11, 0]
click at [691, 359] on span "Start tasks" at bounding box center [689, 352] width 40 height 13
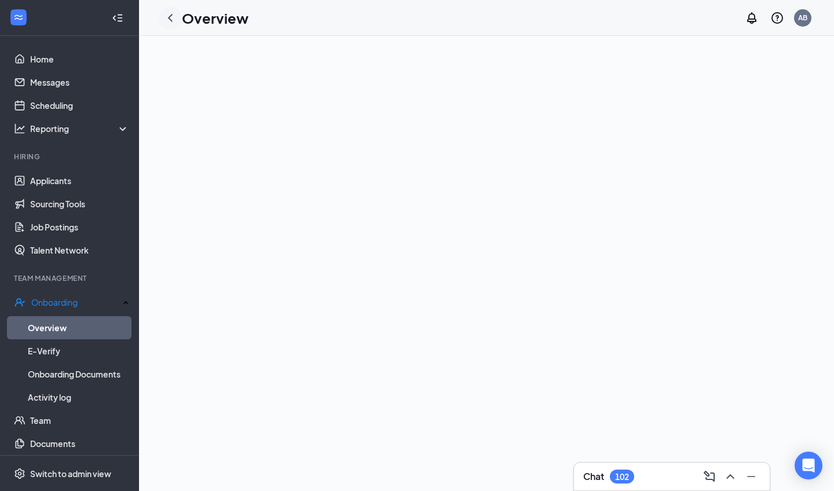
click at [171, 23] on icon "ChevronLeft" at bounding box center [170, 18] width 14 height 14
click at [60, 321] on link "Overview" at bounding box center [78, 327] width 101 height 23
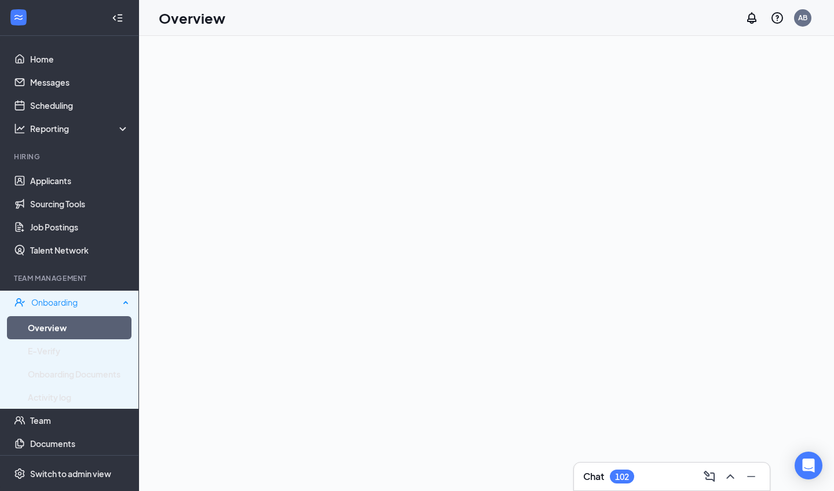
click at [58, 302] on div "Onboarding" at bounding box center [75, 303] width 88 height 12
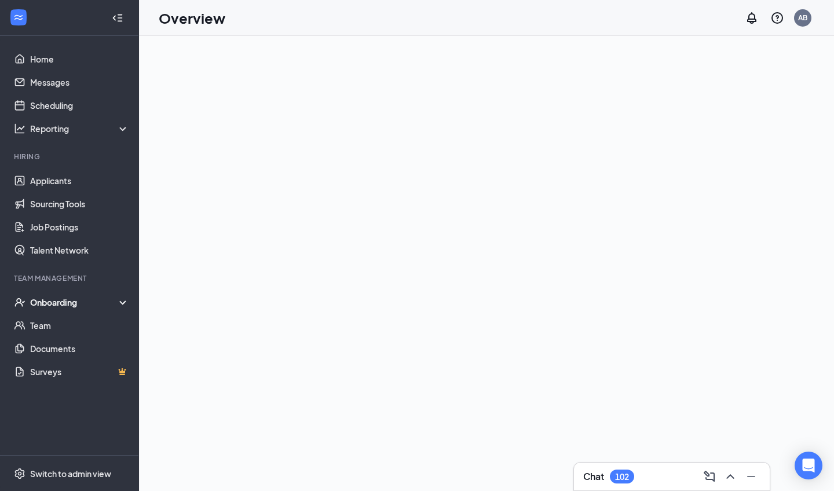
click at [58, 302] on div "Onboarding" at bounding box center [74, 303] width 89 height 12
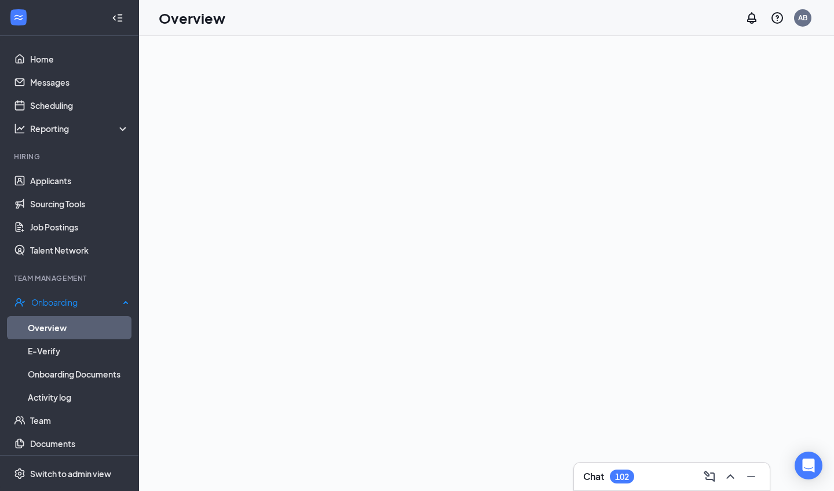
click at [50, 323] on link "Overview" at bounding box center [78, 327] width 101 height 23
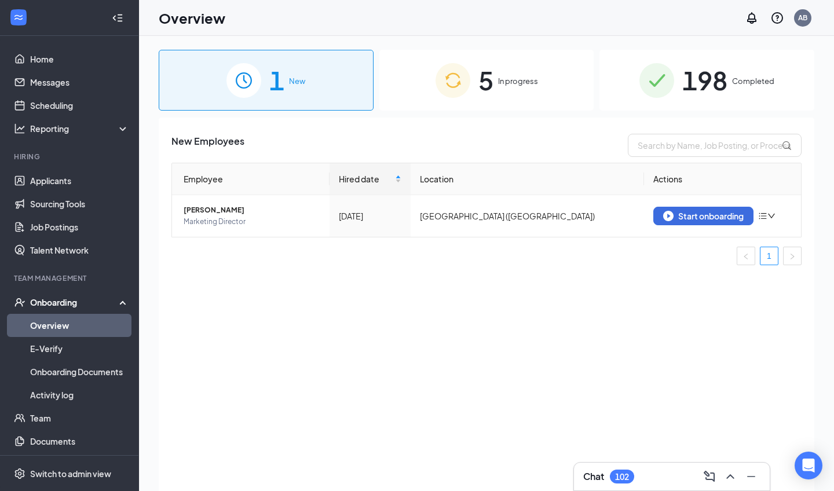
click at [513, 83] on span "In progress" at bounding box center [518, 81] width 40 height 12
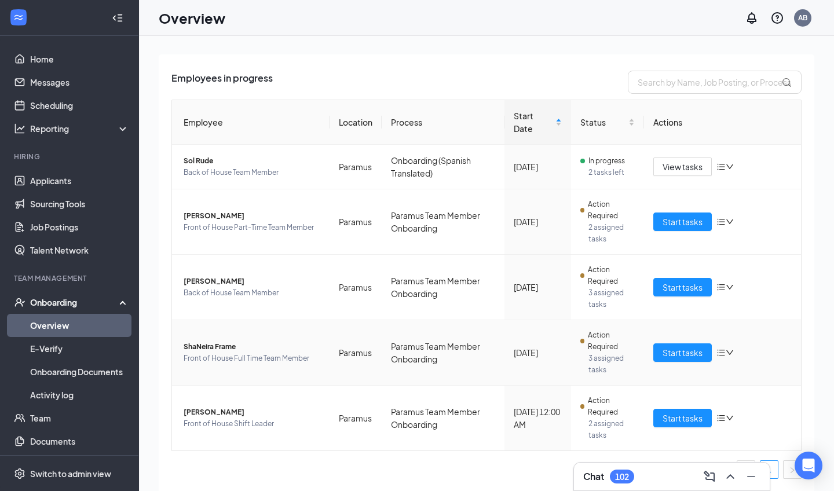
scroll to position [63, 0]
click at [675, 343] on td "Start tasks" at bounding box center [723, 352] width 158 height 65
click at [676, 352] on span "Start tasks" at bounding box center [683, 353] width 40 height 13
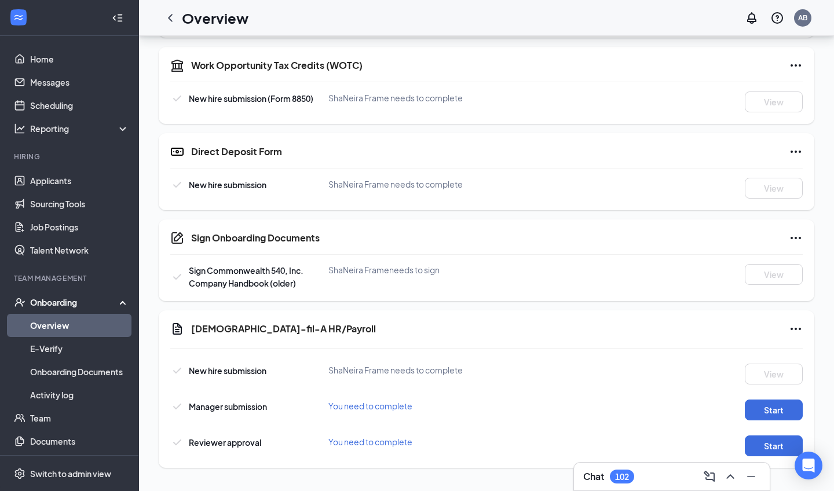
scroll to position [545, 0]
click at [778, 415] on button "Start" at bounding box center [774, 410] width 58 height 21
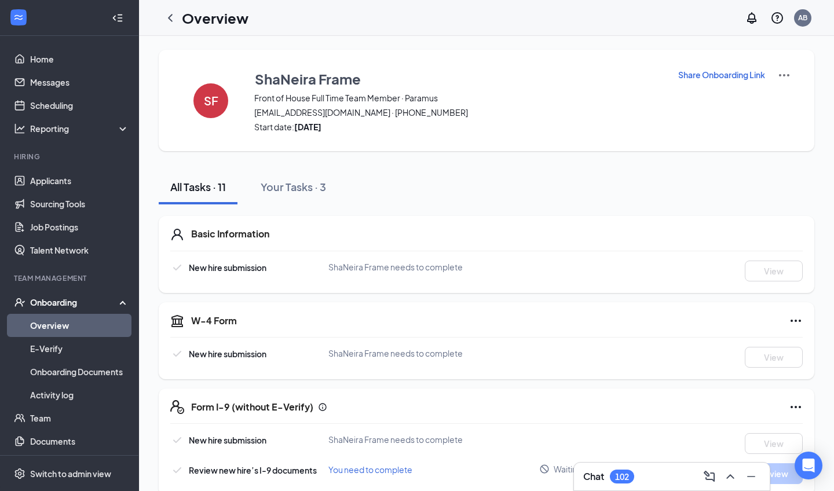
scroll to position [0, 0]
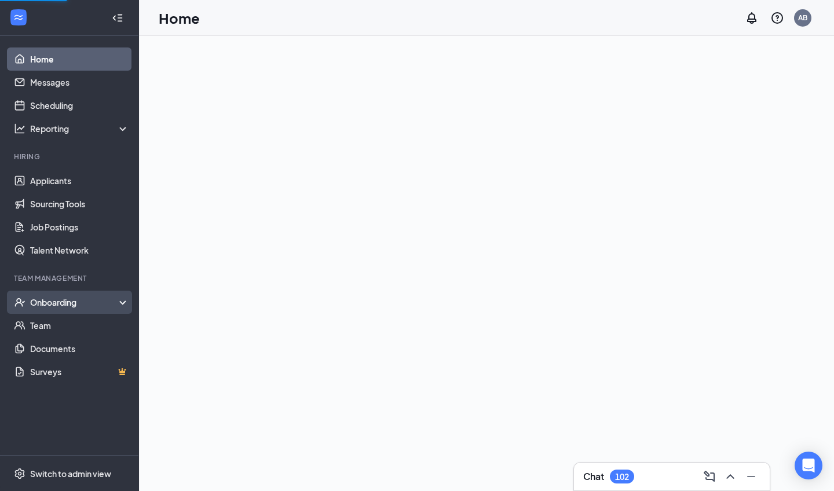
click at [60, 301] on div "Onboarding" at bounding box center [74, 303] width 89 height 12
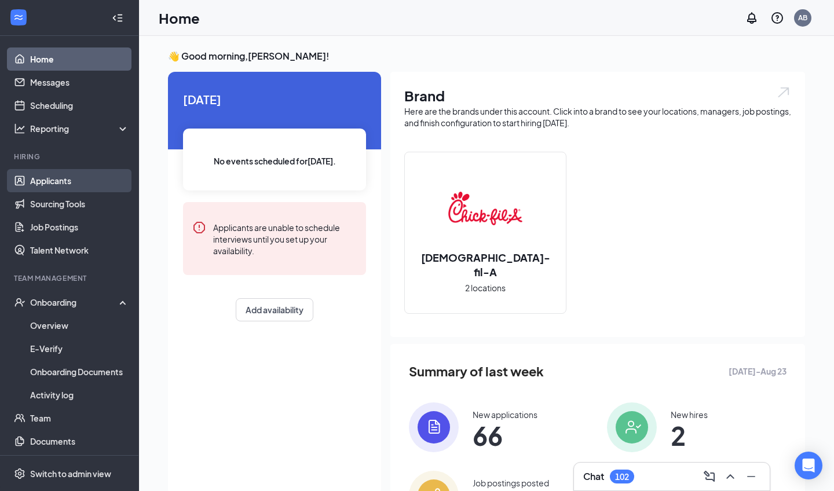
click at [60, 178] on link "Applicants" at bounding box center [79, 180] width 99 height 23
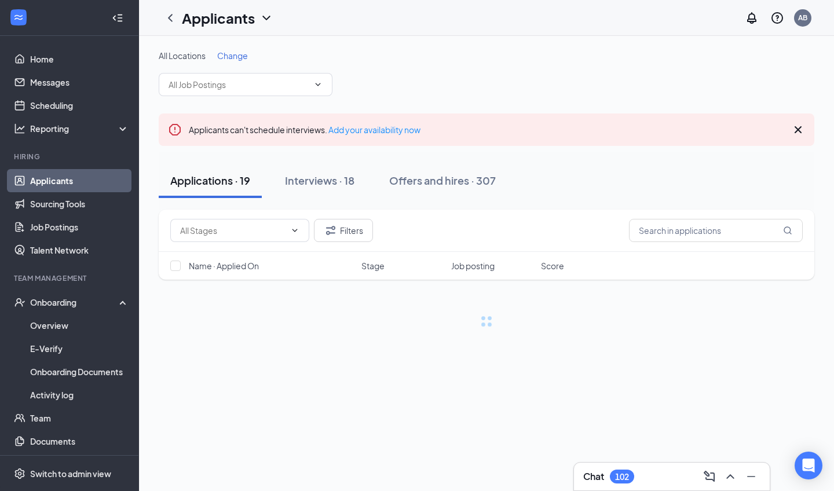
click at [231, 53] on span "Change" at bounding box center [232, 55] width 31 height 10
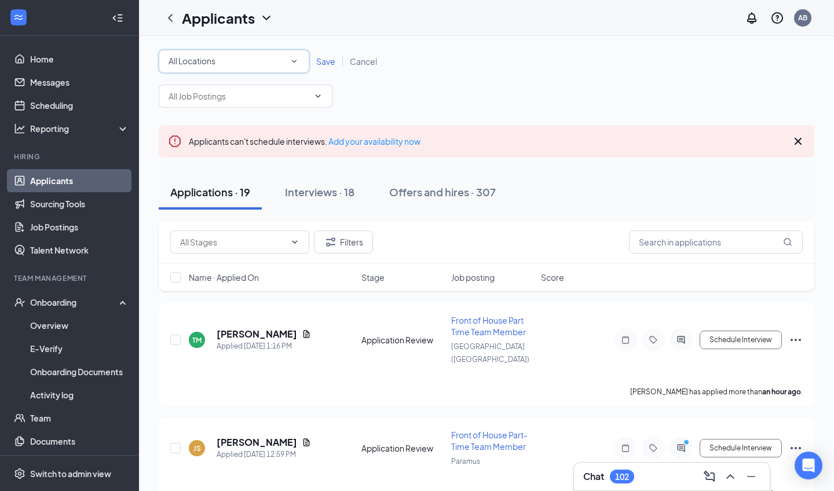
click at [227, 68] on div "All Locations" at bounding box center [234, 61] width 131 height 14
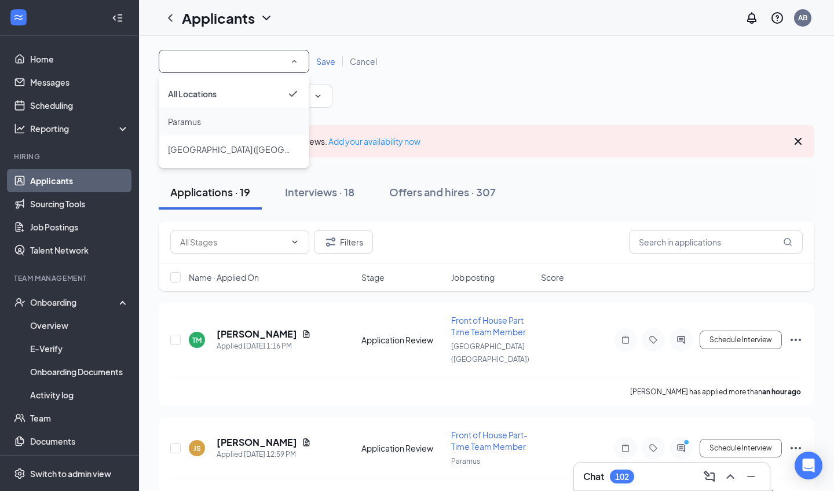
click at [228, 122] on div "Paramus" at bounding box center [234, 122] width 132 height 14
click at [230, 99] on input "text" at bounding box center [239, 96] width 140 height 13
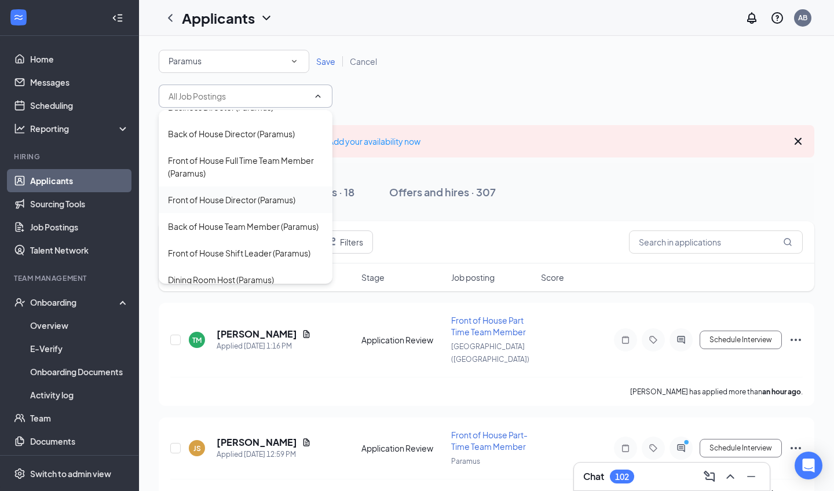
scroll to position [155, 0]
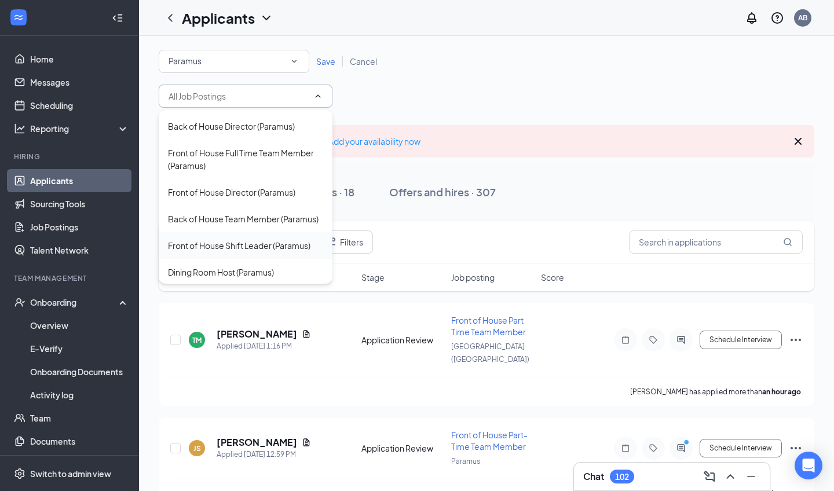
click at [276, 239] on div "Front of House Shift Leader (Paramus)" at bounding box center [239, 245] width 143 height 13
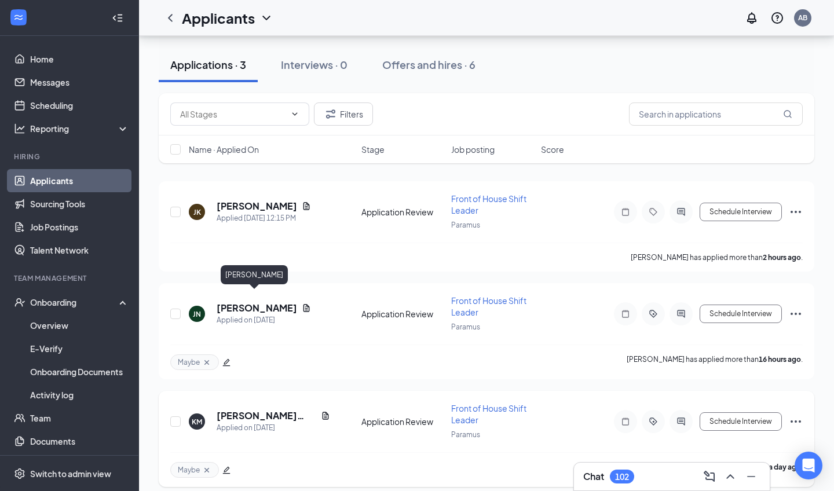
scroll to position [132, 0]
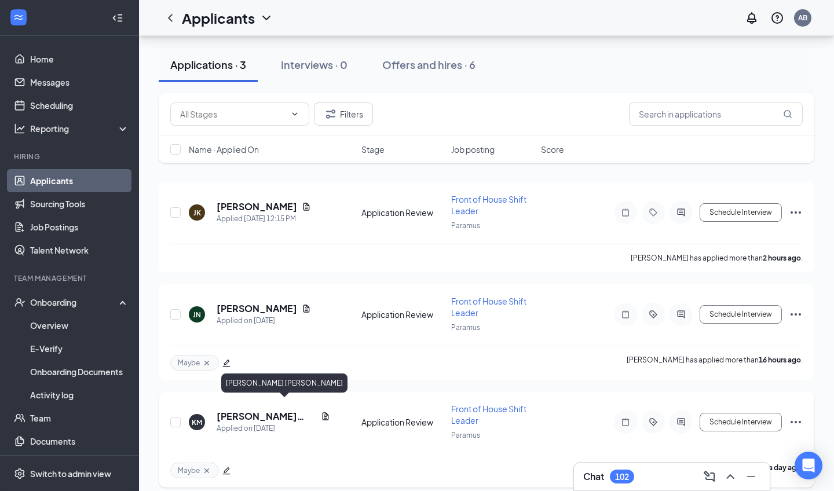
click at [259, 410] on h5 "[PERSON_NAME] [PERSON_NAME]" at bounding box center [267, 416] width 100 height 13
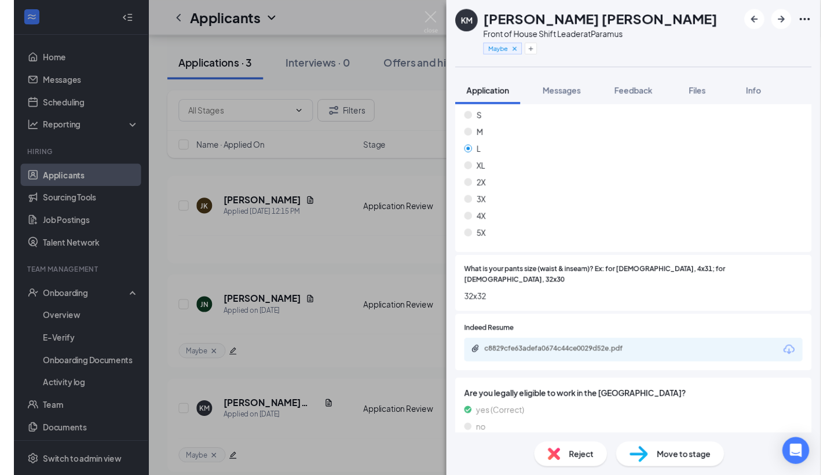
scroll to position [706, 0]
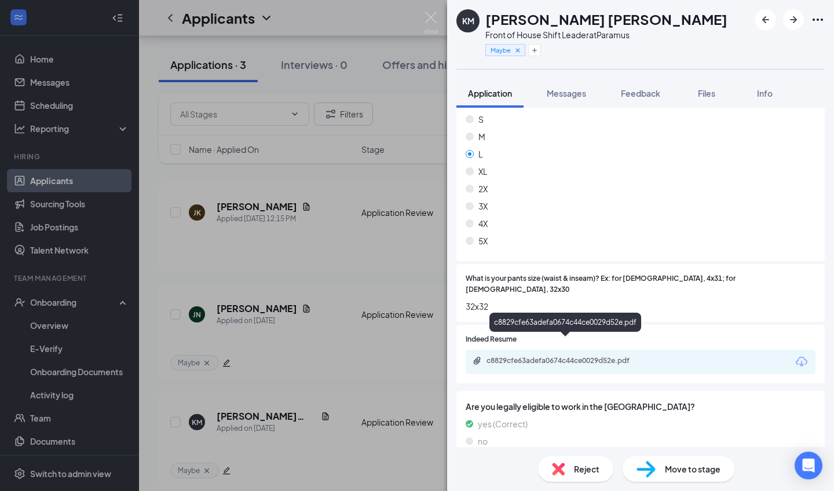
click at [594, 356] on div "c8829cfe63adefa0674c44ce0029d52e.pdf" at bounding box center [568, 360] width 162 height 9
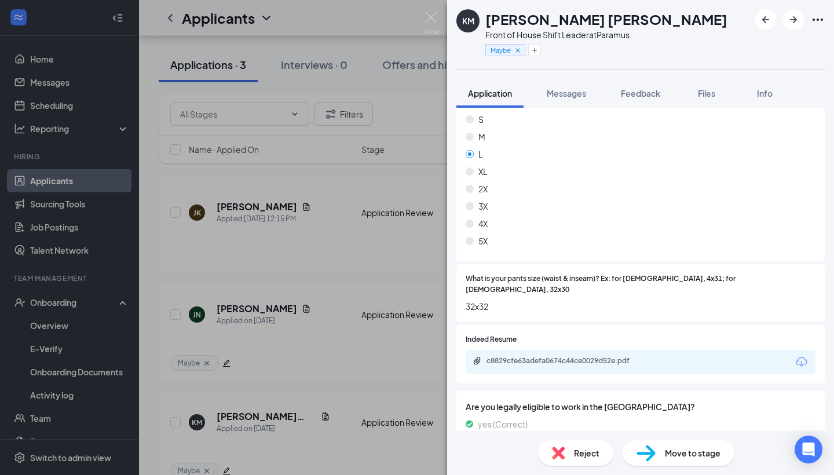
click at [439, 18] on div "[PERSON_NAME] Front of House Shift Leader at Paramus Maybe Application Messages…" at bounding box center [417, 237] width 834 height 475
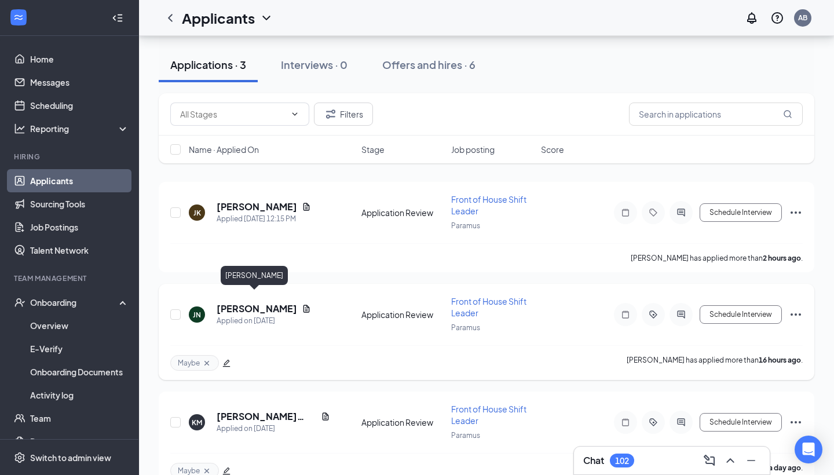
click at [252, 302] on h5 "[PERSON_NAME]" at bounding box center [257, 308] width 81 height 13
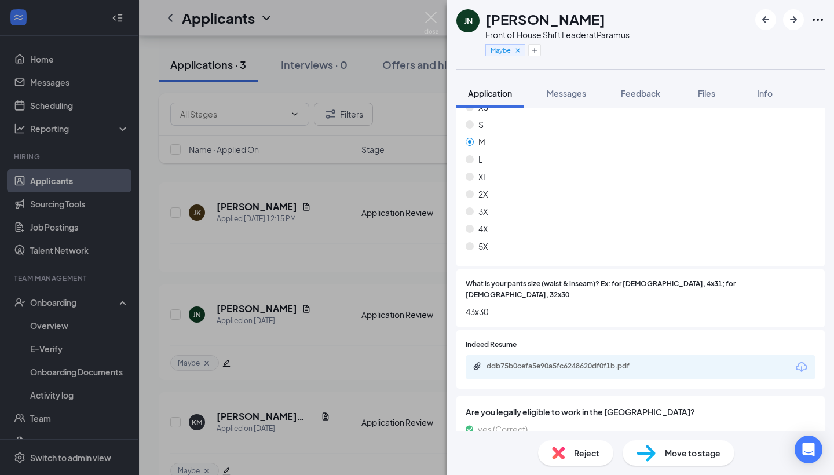
scroll to position [708, 0]
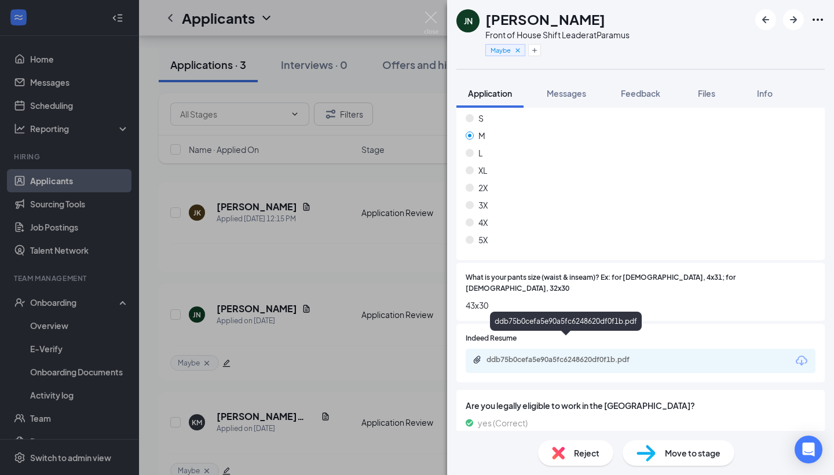
click at [588, 355] on div "ddb75b0cefa5e90a5fc6248620df0f1b.pdf" at bounding box center [568, 359] width 162 height 9
click at [436, 12] on img at bounding box center [431, 23] width 14 height 23
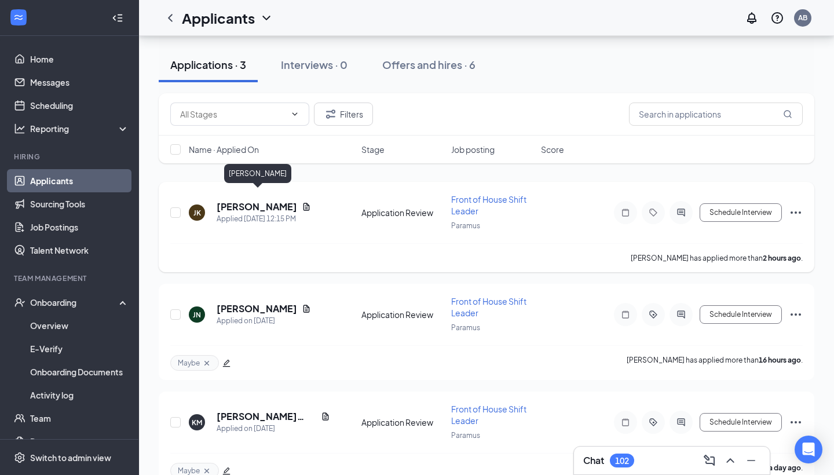
click at [257, 201] on h5 "[PERSON_NAME]" at bounding box center [257, 207] width 81 height 13
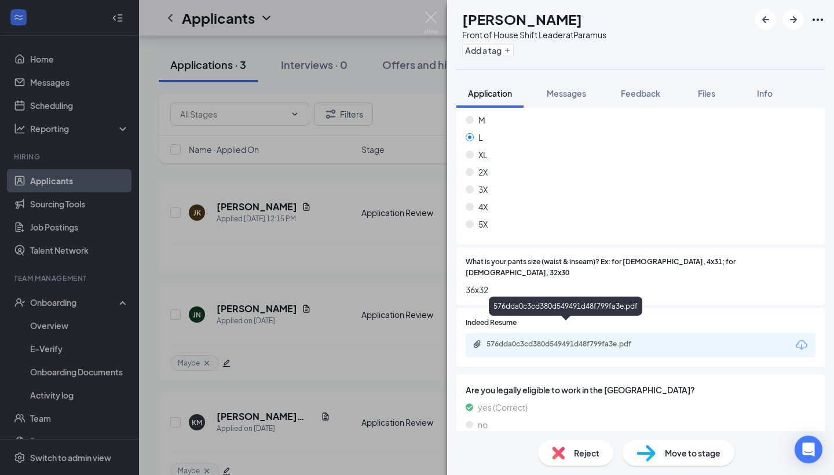
scroll to position [690, 0]
click at [603, 340] on div "576dda0c3cd380d549491d48f799fa3e.pdf" at bounding box center [568, 344] width 162 height 9
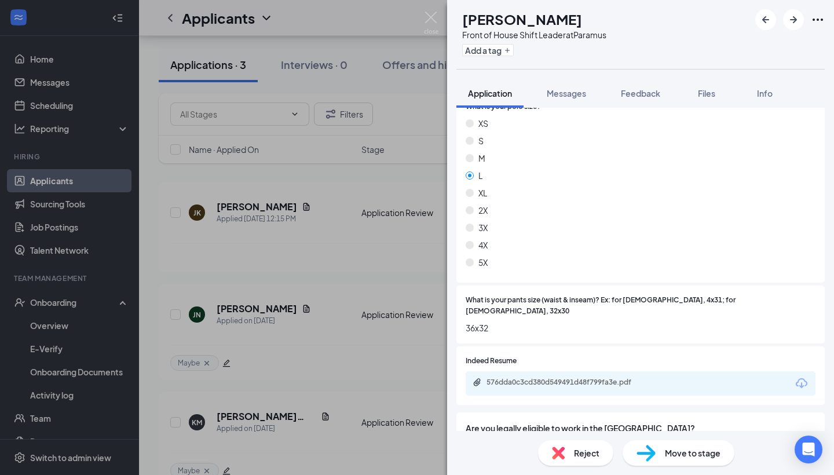
scroll to position [648, 0]
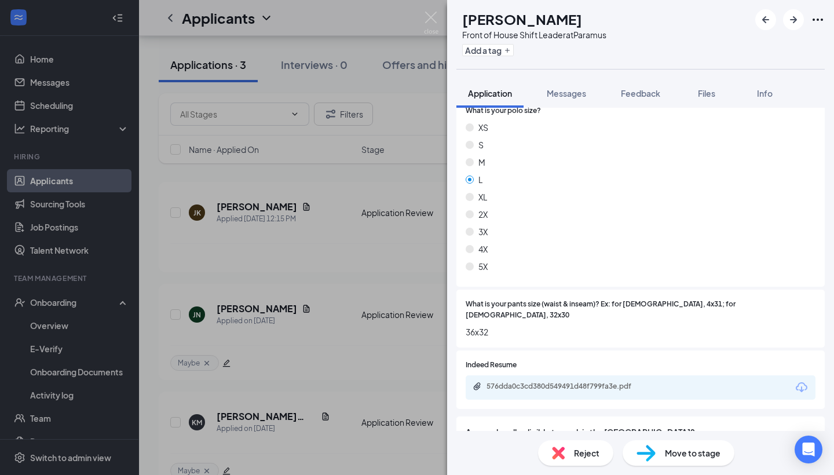
click at [580, 449] on span "Reject" at bounding box center [586, 453] width 25 height 13
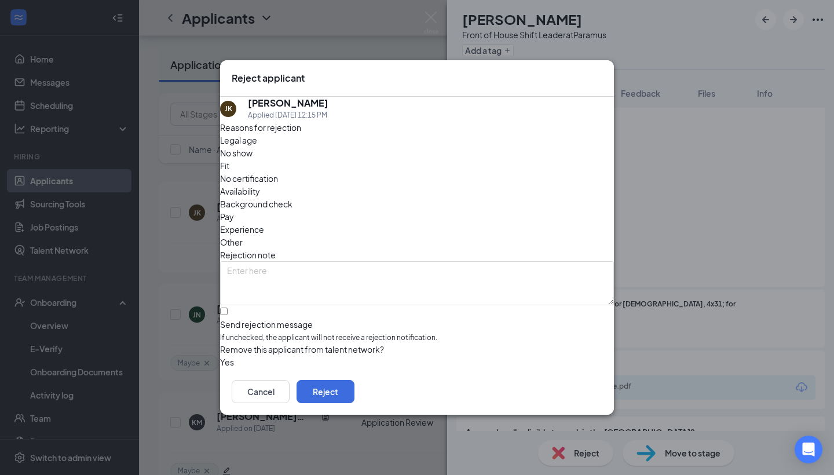
click at [264, 223] on span "Experience" at bounding box center [242, 229] width 44 height 13
click at [228, 308] on input "Send rejection message If unchecked, the applicant will not receive a rejection…" at bounding box center [224, 312] width 8 height 8
checkbox input "true"
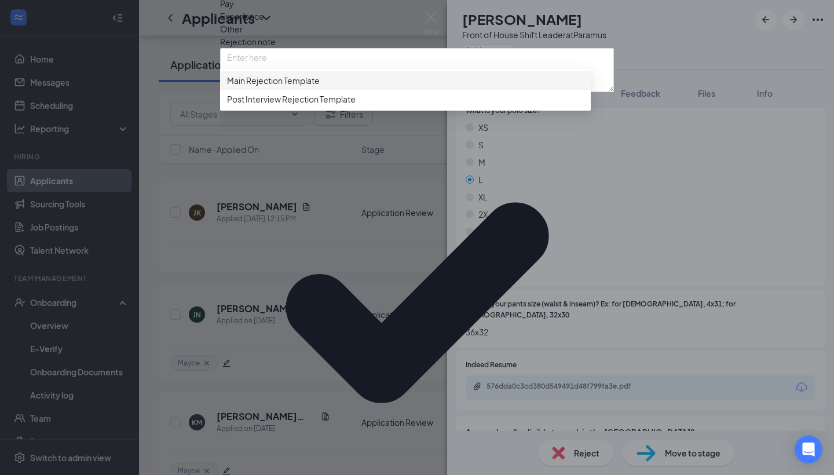
click at [294, 87] on span "Main Rejection Template" at bounding box center [273, 80] width 93 height 13
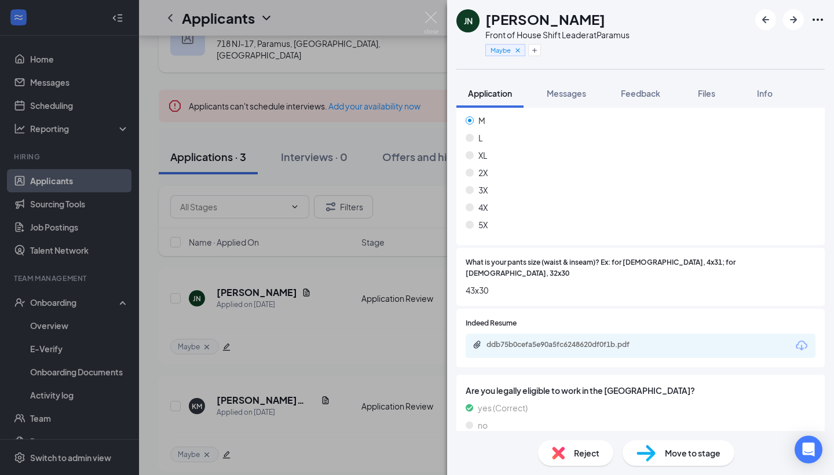
scroll to position [723, 0]
click at [578, 447] on span "Reject" at bounding box center [586, 453] width 25 height 13
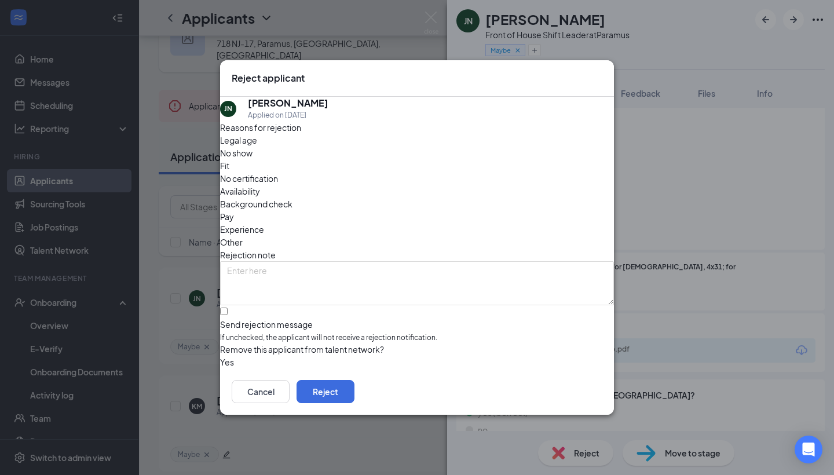
click at [264, 223] on span "Experience" at bounding box center [242, 229] width 44 height 13
click at [228, 308] on input "Send rejection message If unchecked, the applicant will not receive a rejection…" at bounding box center [224, 312] width 8 height 8
checkbox input "true"
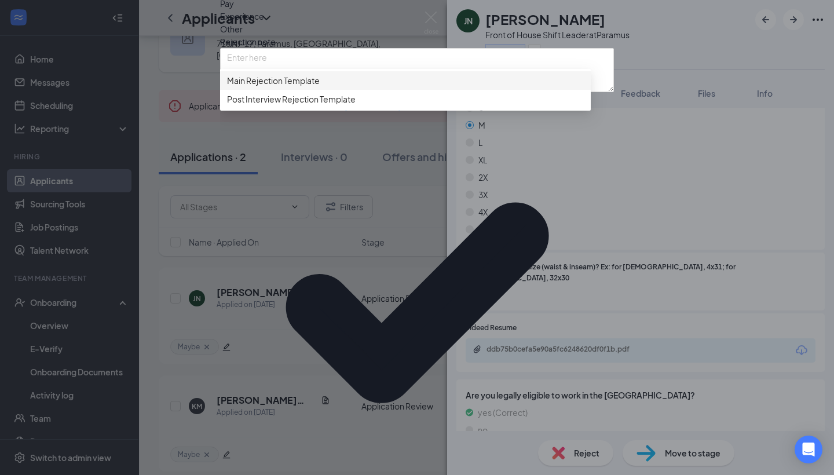
click at [288, 87] on span "Main Rejection Template" at bounding box center [273, 80] width 93 height 13
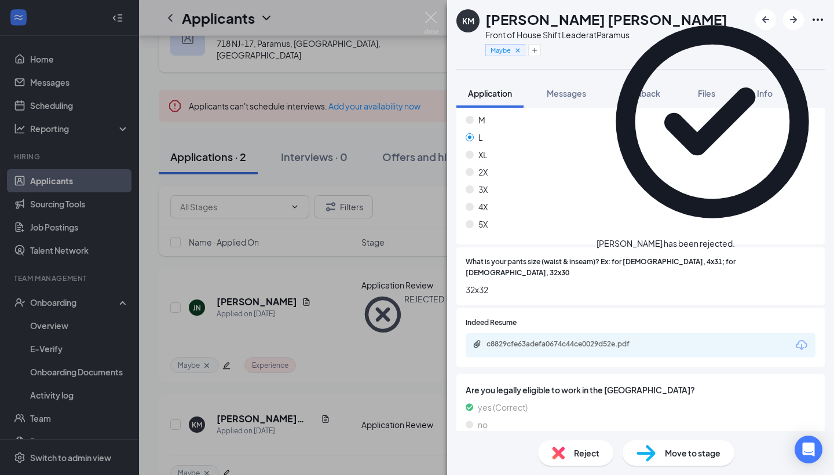
scroll to position [723, 0]
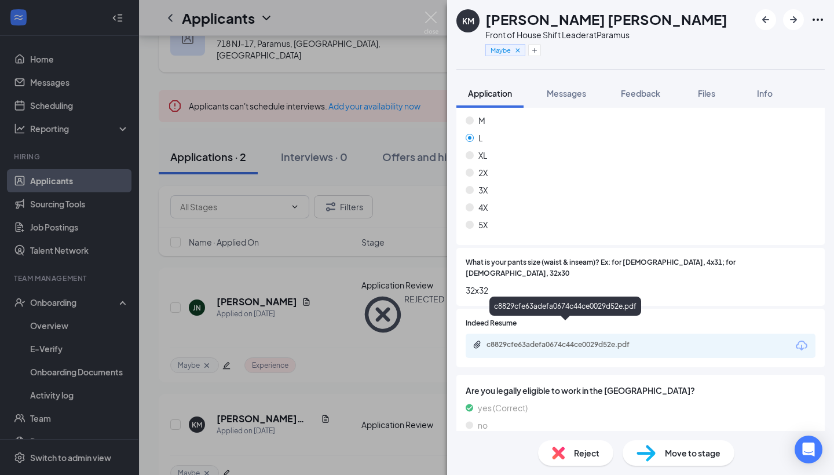
click at [544, 340] on div "c8829cfe63adefa0674c44ce0029d52e.pdf" at bounding box center [568, 344] width 162 height 9
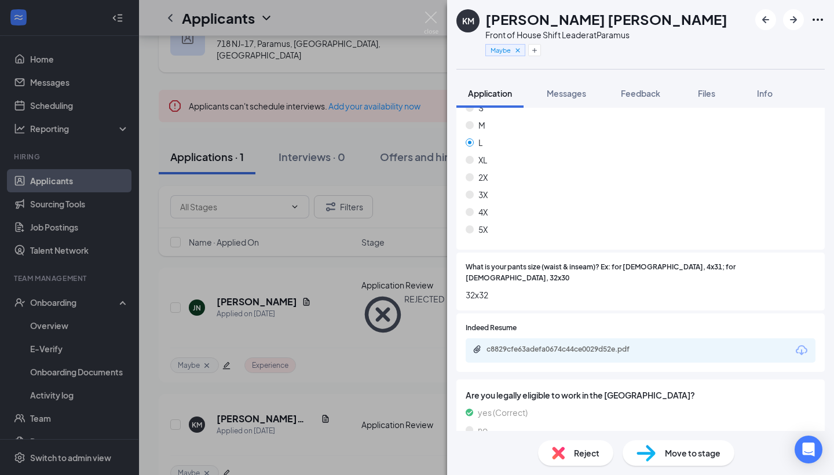
click at [712, 454] on span "Move to stage" at bounding box center [693, 453] width 56 height 13
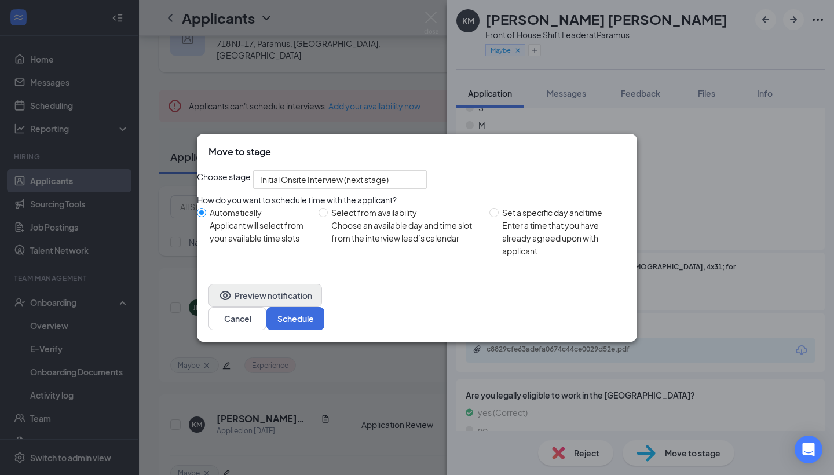
click at [295, 307] on button "Preview notification" at bounding box center [266, 295] width 114 height 23
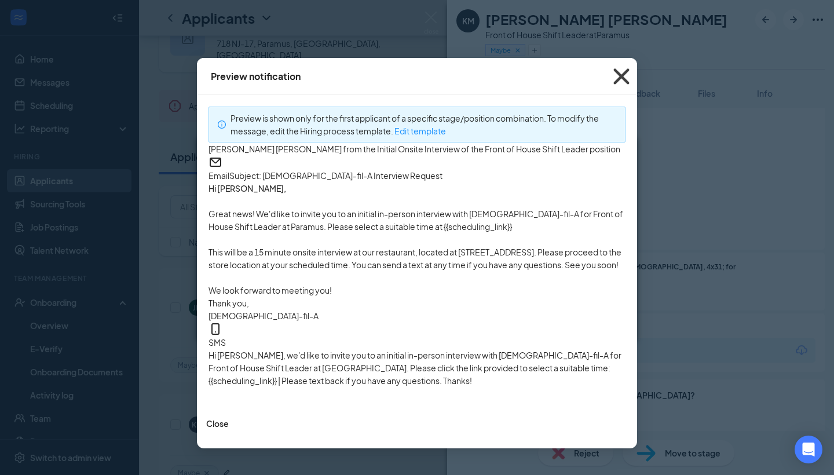
scroll to position [0, 0]
click at [623, 78] on icon "Cross" at bounding box center [622, 76] width 16 height 16
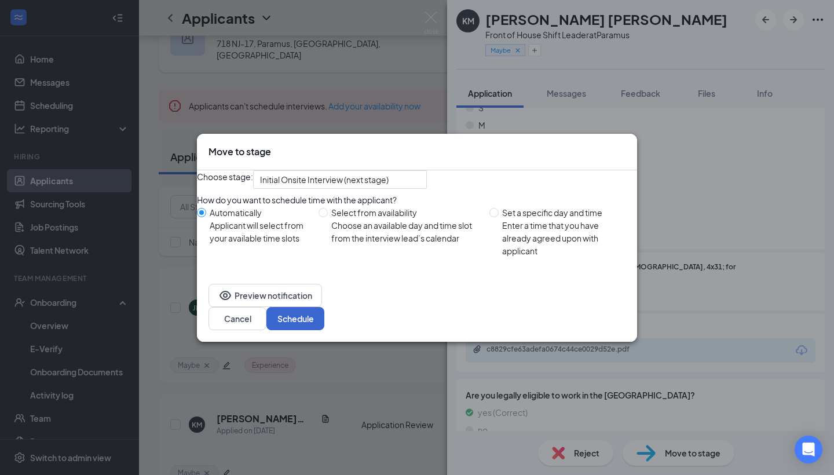
click at [325, 323] on button "Schedule" at bounding box center [296, 318] width 58 height 23
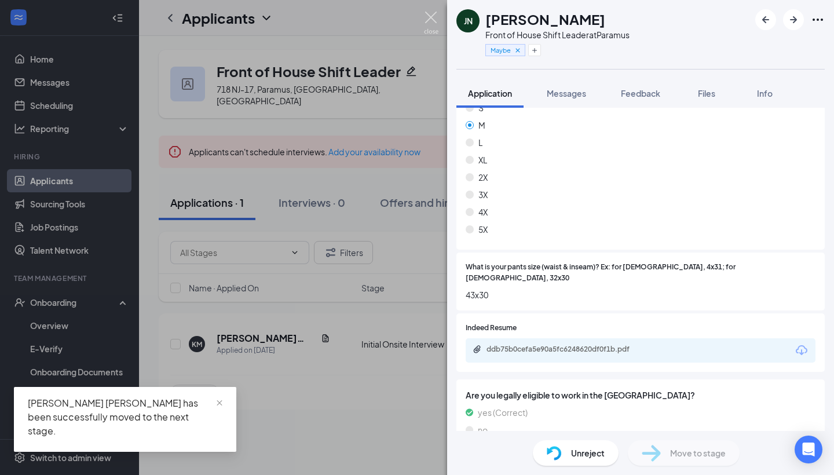
click at [425, 26] on img at bounding box center [431, 23] width 14 height 23
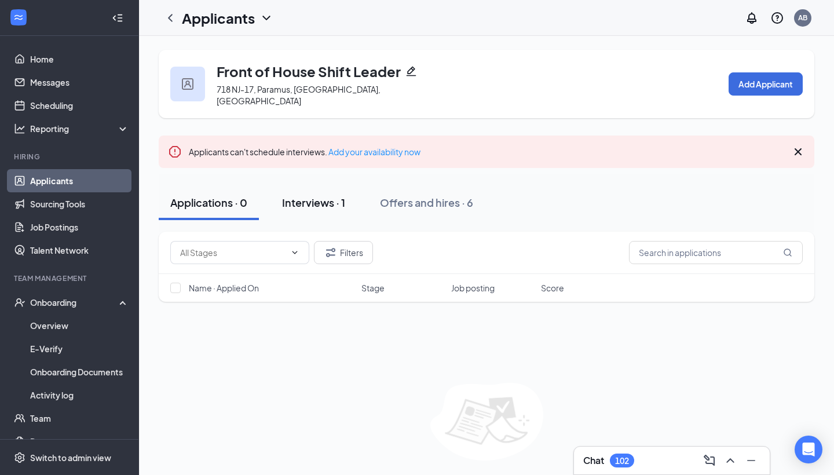
click at [316, 195] on div "Interviews · 1" at bounding box center [313, 202] width 63 height 14
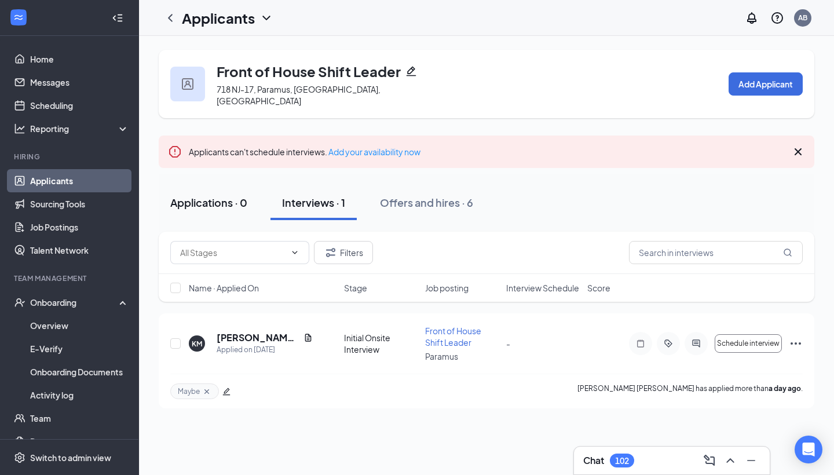
click at [225, 195] on div "Applications · 0" at bounding box center [208, 202] width 77 height 14
